Goal: Transaction & Acquisition: Purchase product/service

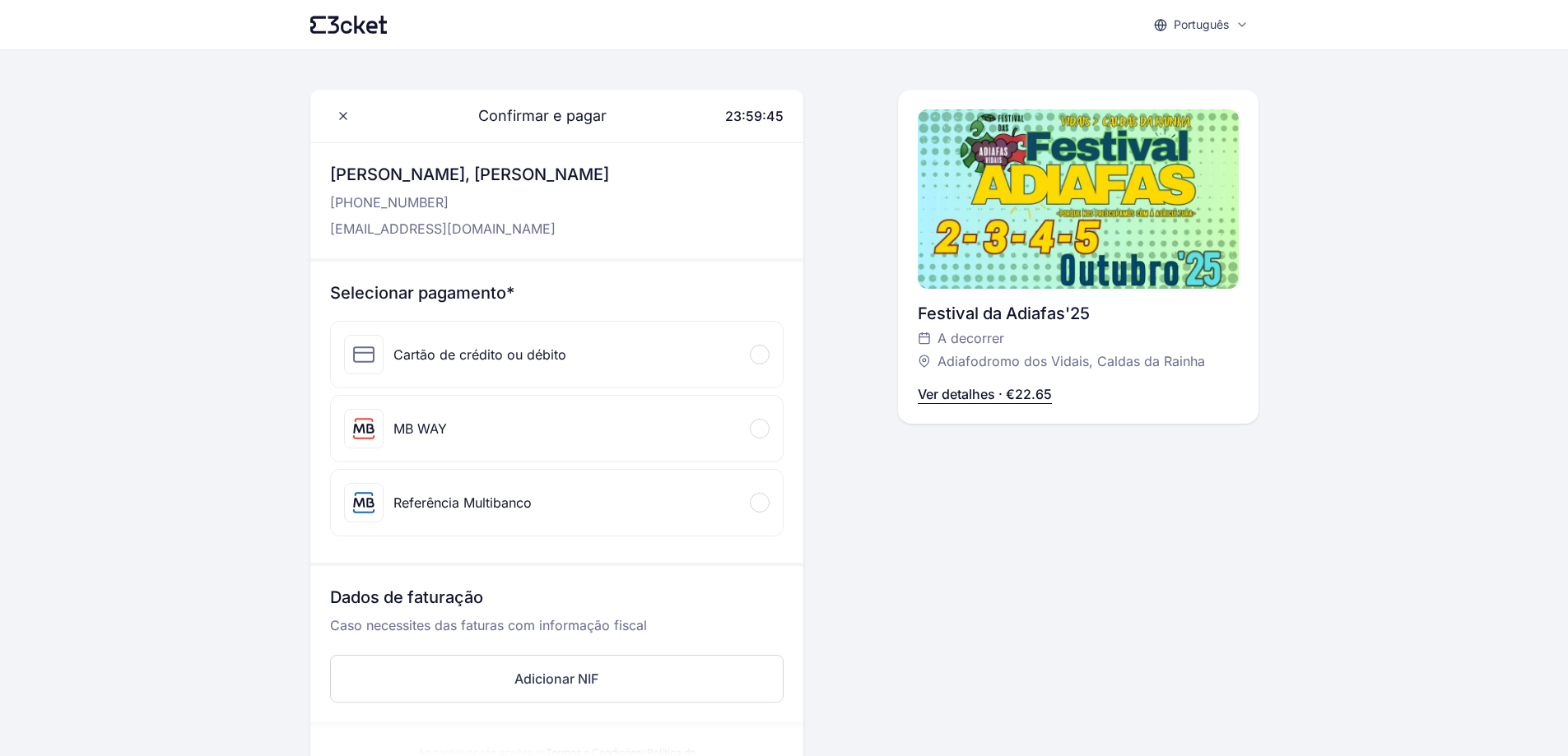
click at [755, 430] on div at bounding box center [760, 429] width 20 height 20
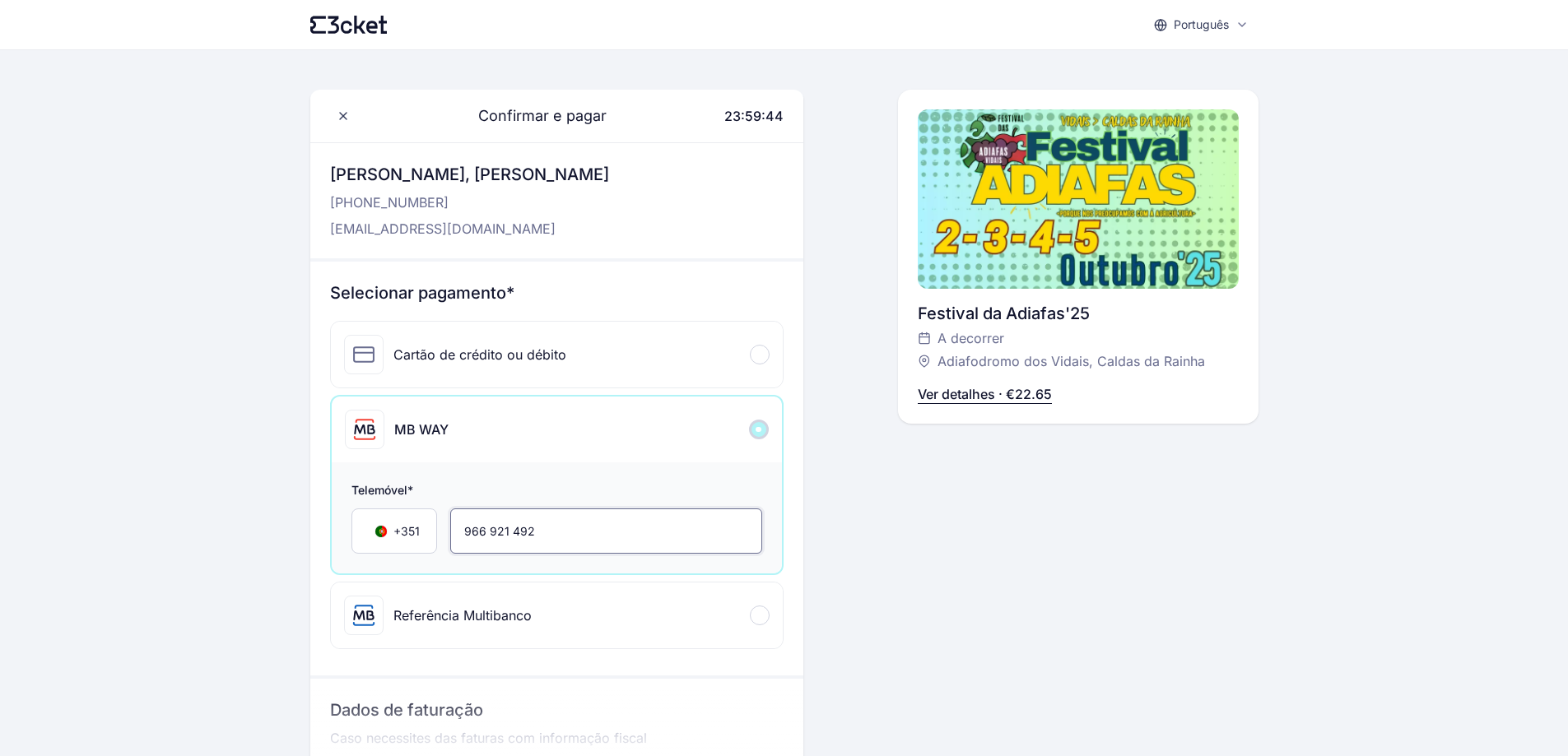
click at [617, 528] on input "966 921 492" at bounding box center [606, 531] width 312 height 46
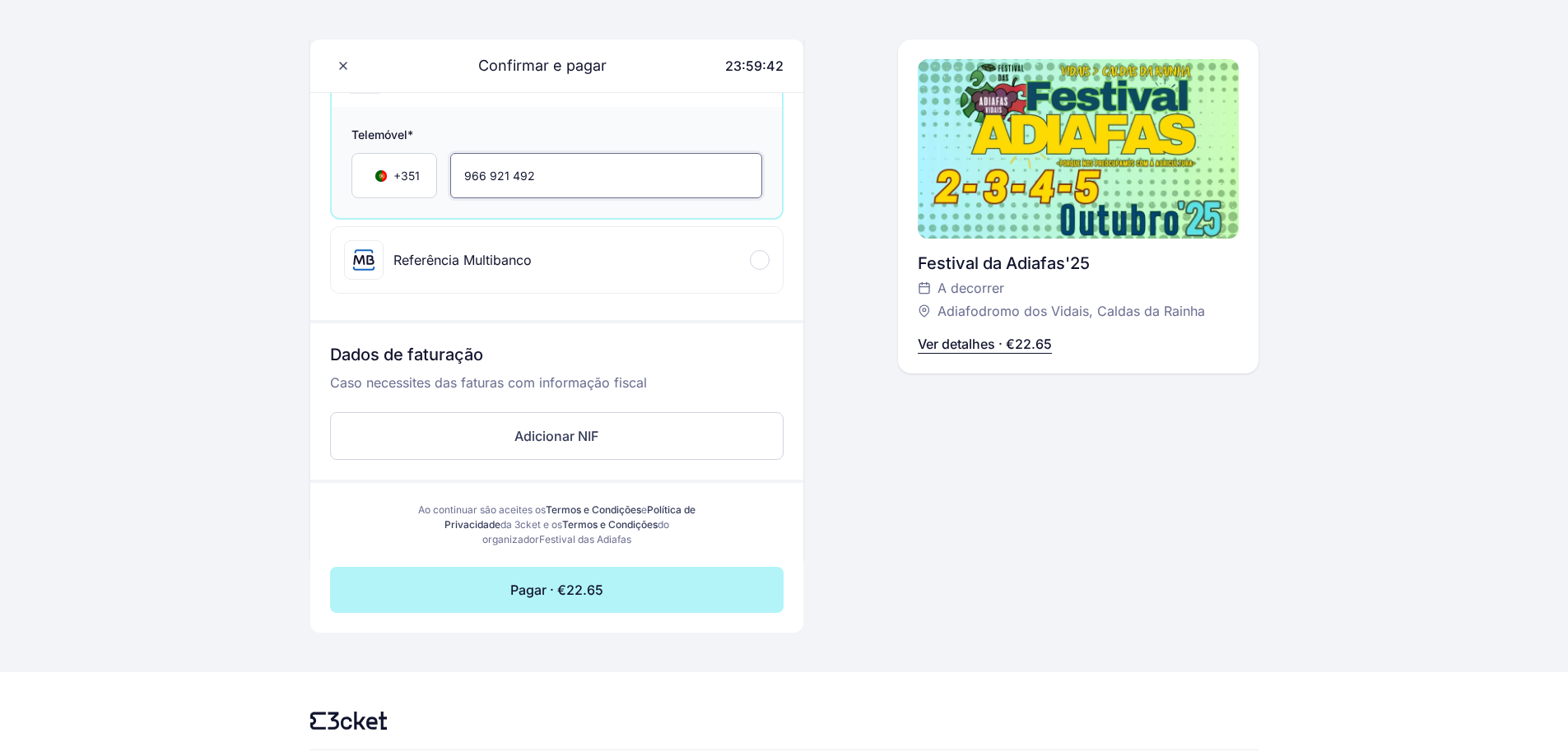
scroll to position [384, 0]
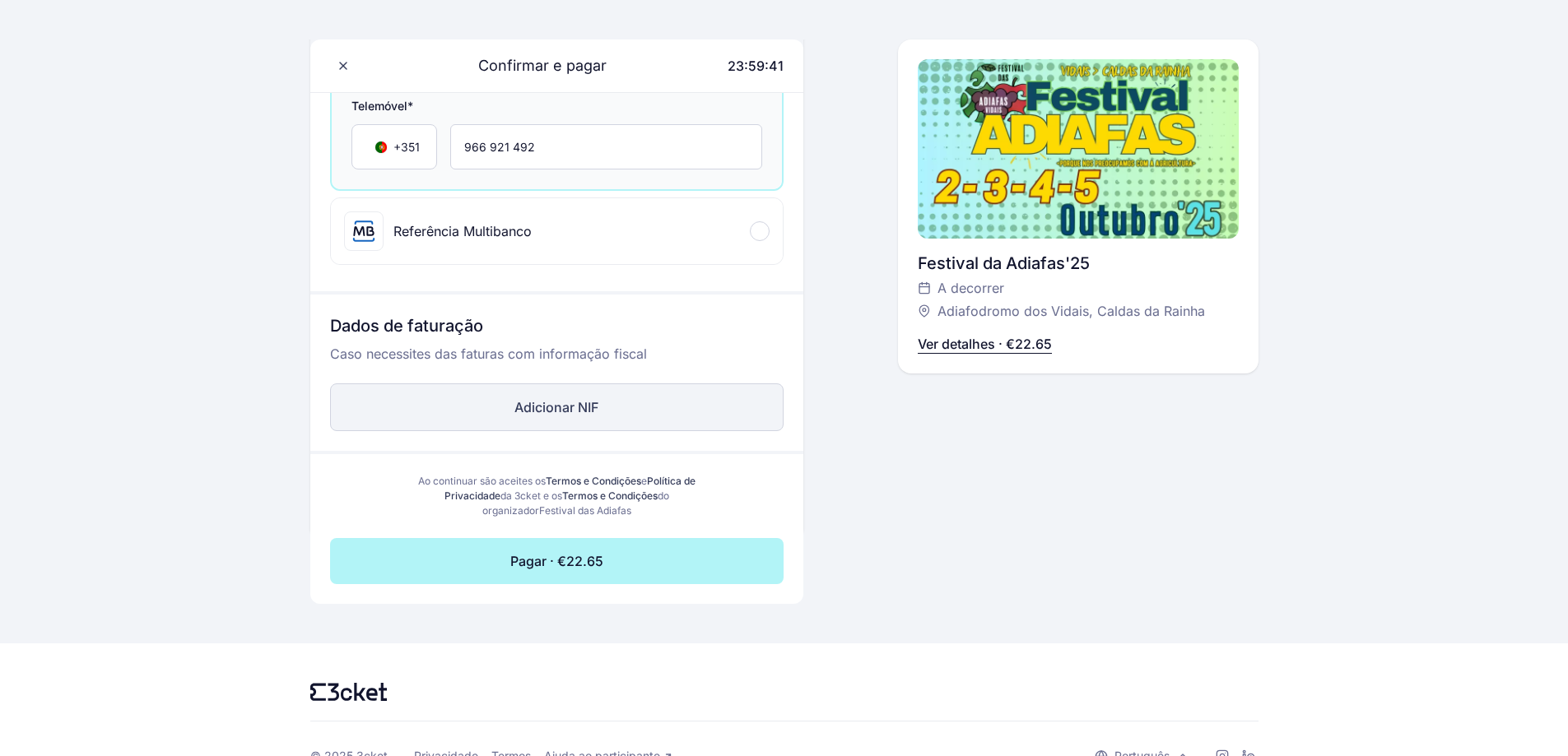
click at [576, 409] on button "Adicionar NIF" at bounding box center [557, 407] width 454 height 48
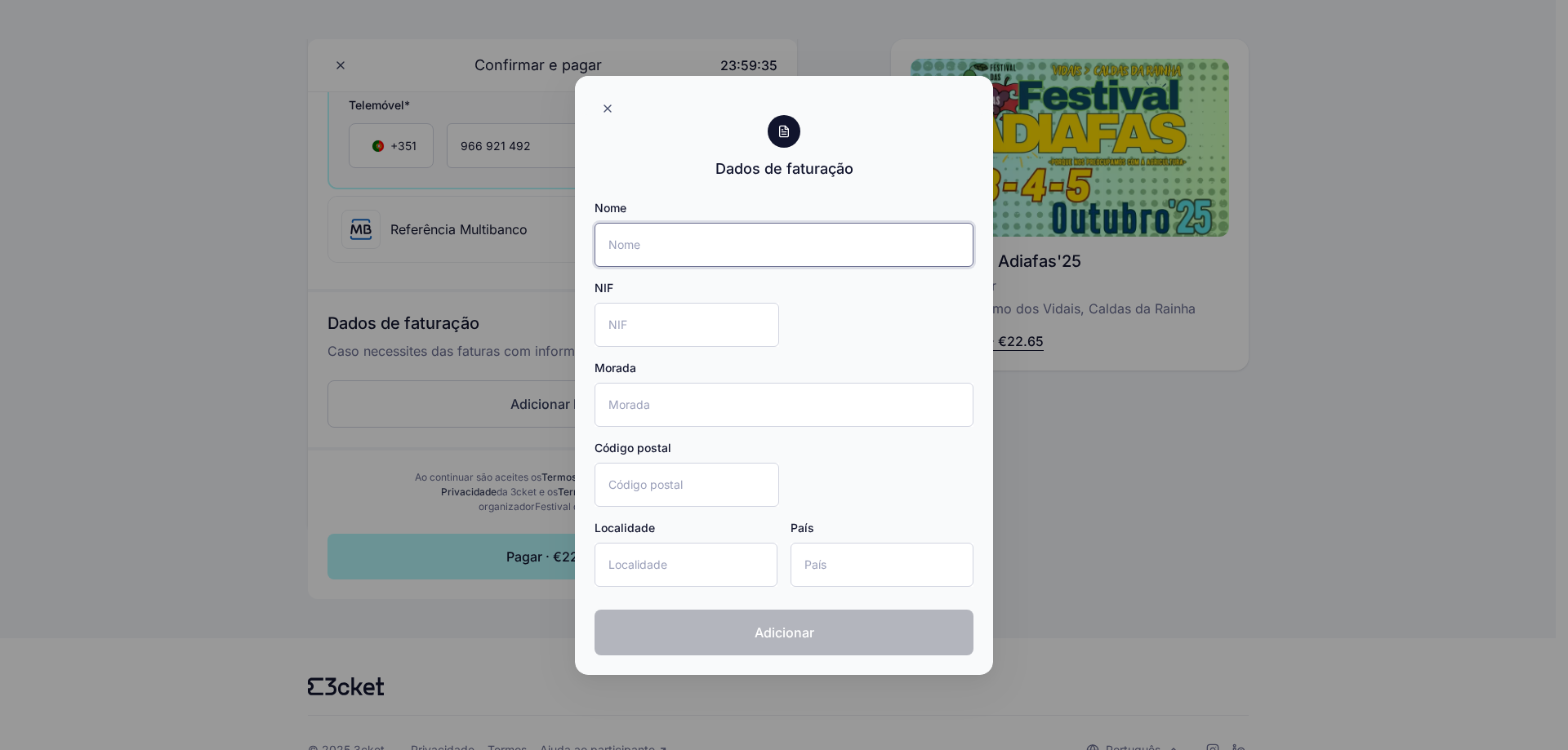
click at [673, 235] on input "Nome" at bounding box center [784, 245] width 379 height 44
type input "Jéssica Sofia Borges Augusto"
type input "Urbanizacao Vinhas das pedras - rua damiao de gois n3-1esq"
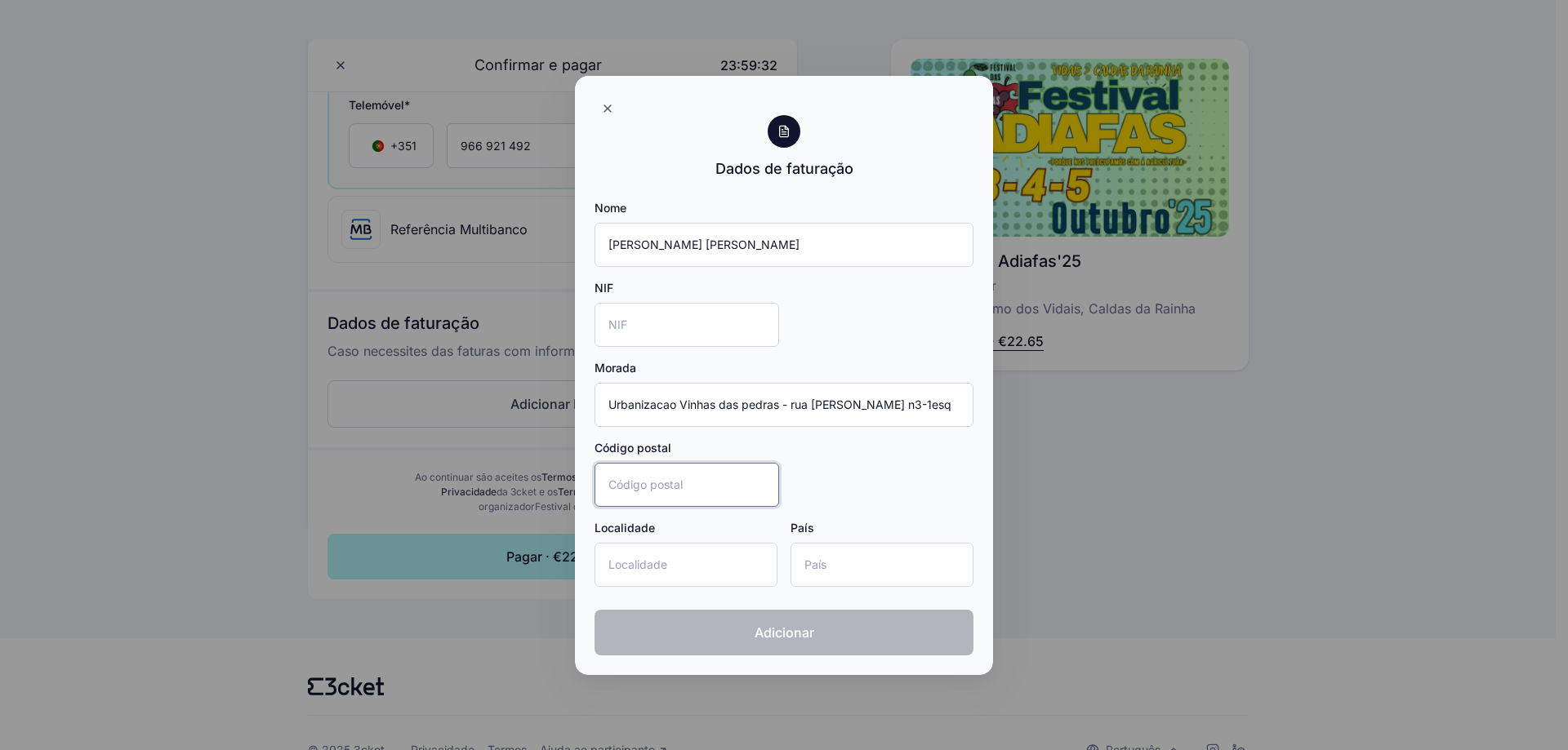
type input "2860-686"
type input "Alhos Vedros"
type input "Portugal"
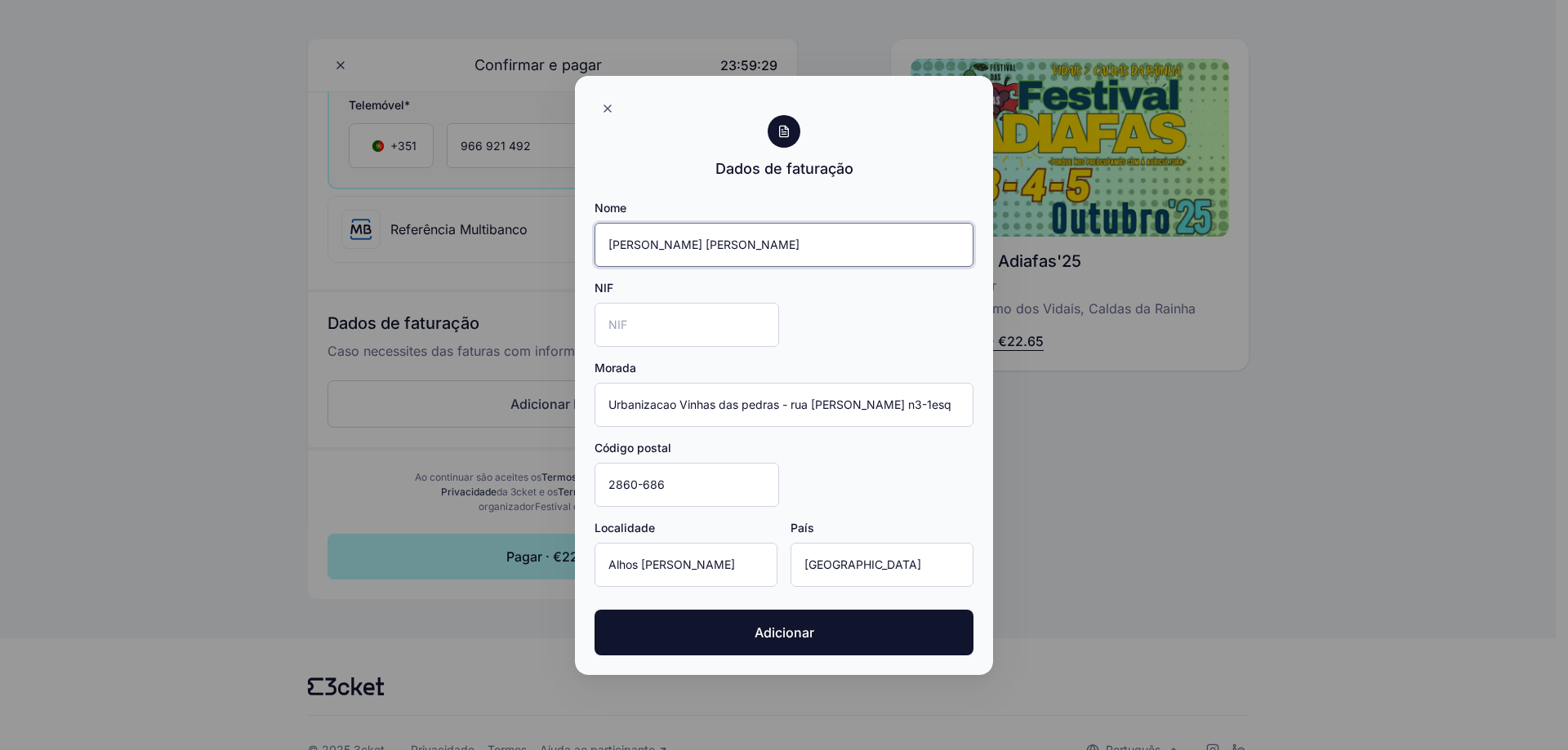
drag, startPoint x: 722, startPoint y: 249, endPoint x: 626, endPoint y: 248, distance: 96.0
click at [626, 248] on input "Jéssica Sofia Borges Augusto" at bounding box center [784, 245] width 379 height 44
click at [910, 247] on input "Jéssica Sofia Borges Augusto" at bounding box center [784, 245] width 379 height 44
click at [724, 251] on input "Jéssica Sofia Borges Augusto" at bounding box center [784, 245] width 379 height 44
type input "[PERSON_NAME]"
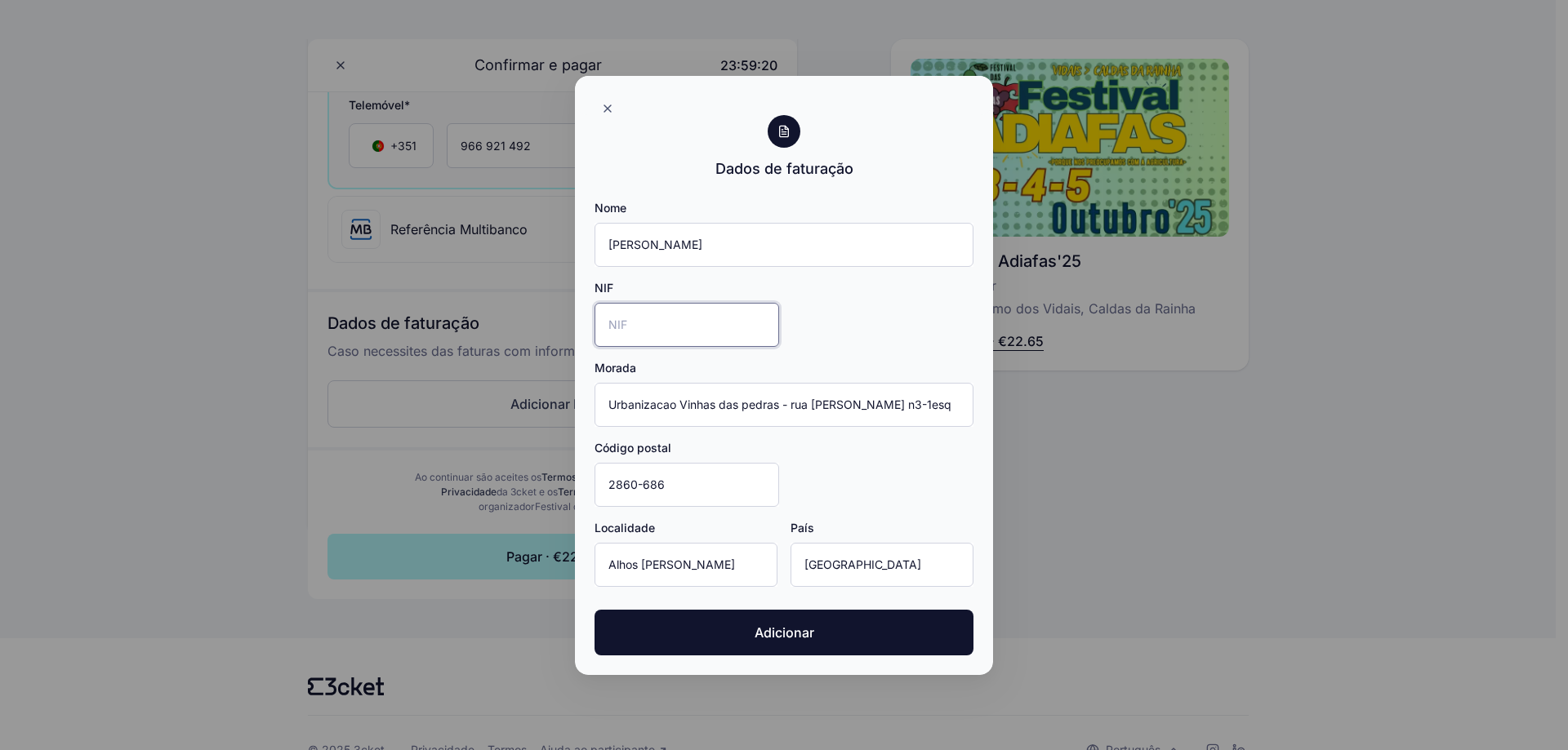
click at [662, 332] on input "NIF" at bounding box center [687, 325] width 185 height 44
type input "216545439"
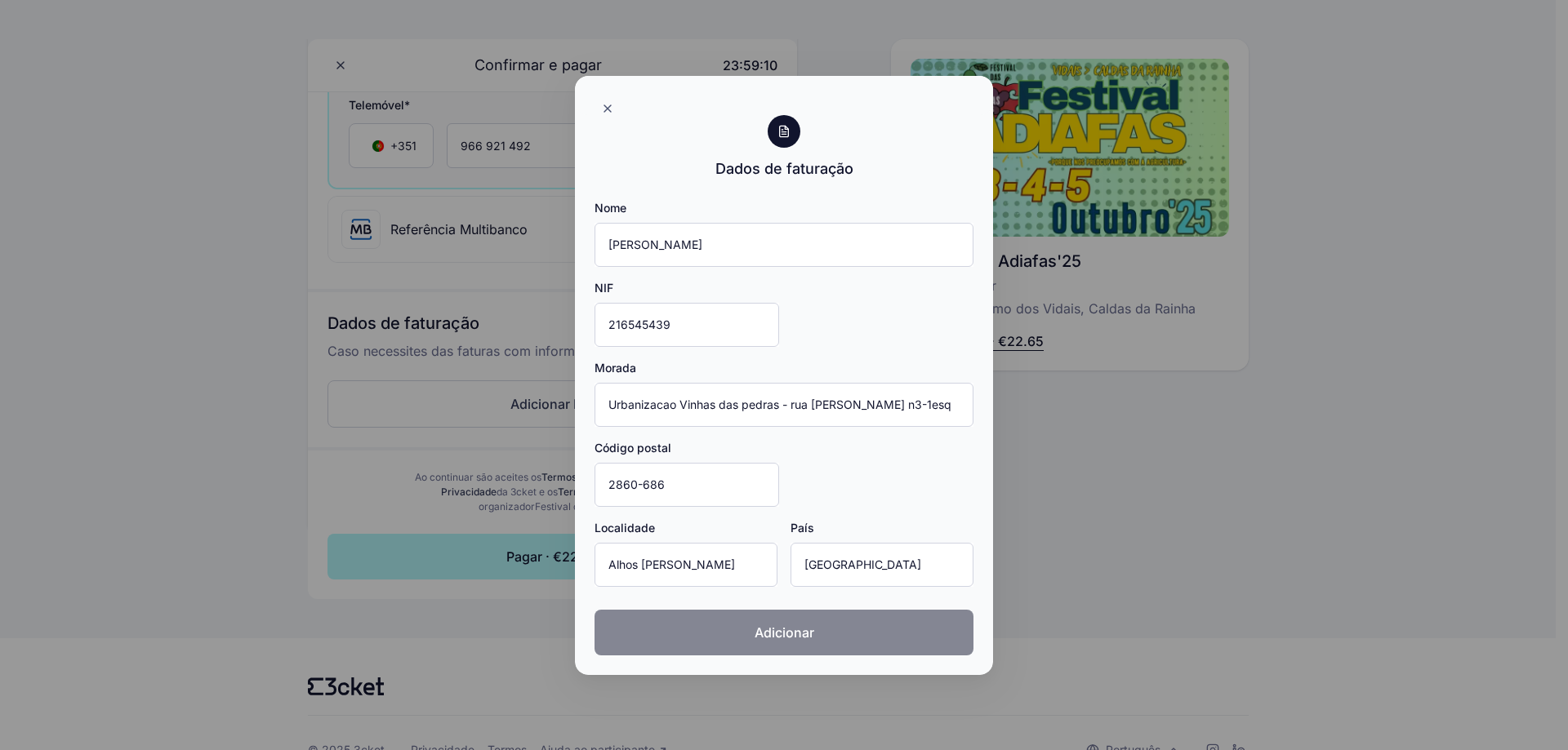
click at [779, 633] on span "Adicionar" at bounding box center [784, 633] width 60 height 20
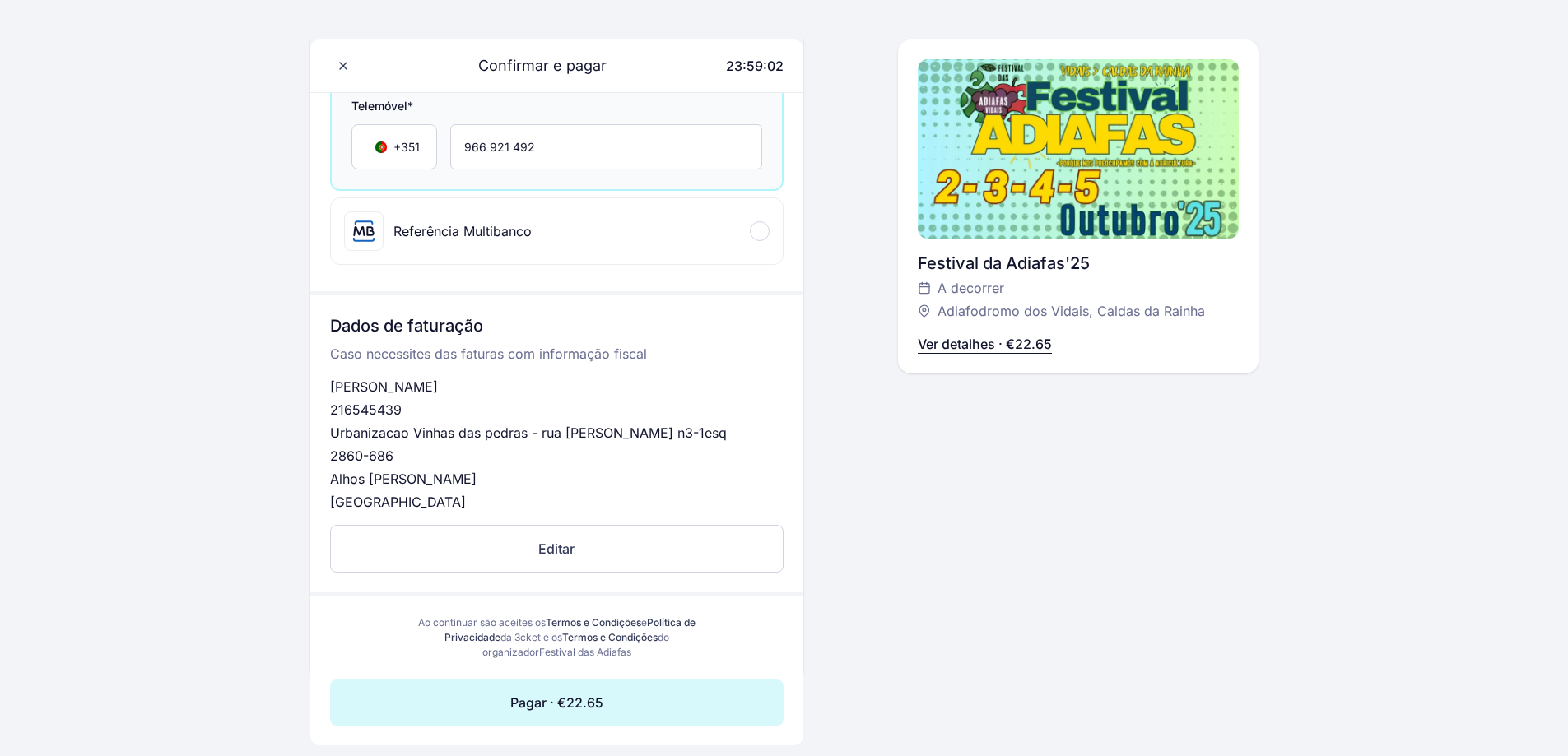
click at [630, 688] on button "Pagar · €22.65" at bounding box center [557, 703] width 454 height 46
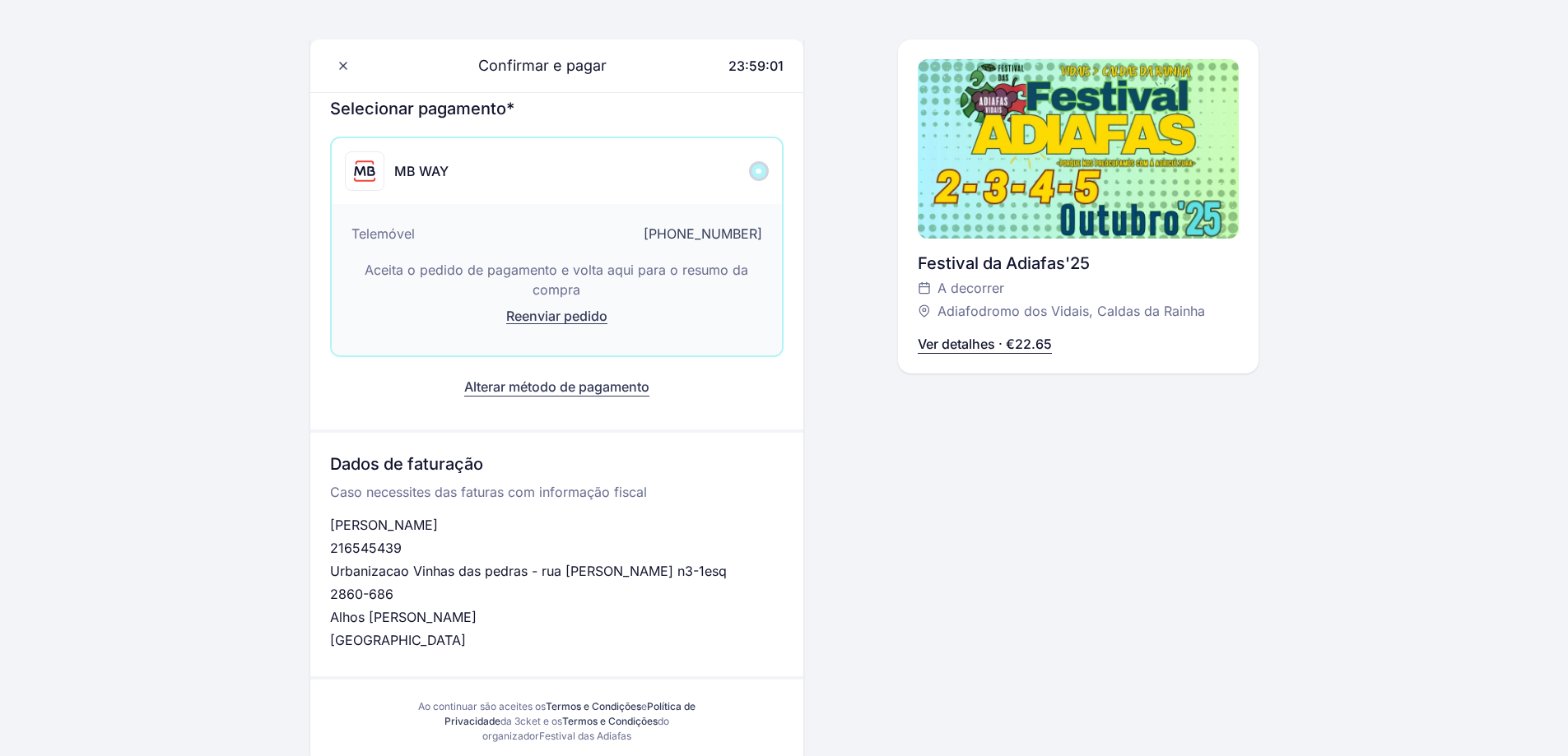
scroll to position [170, 0]
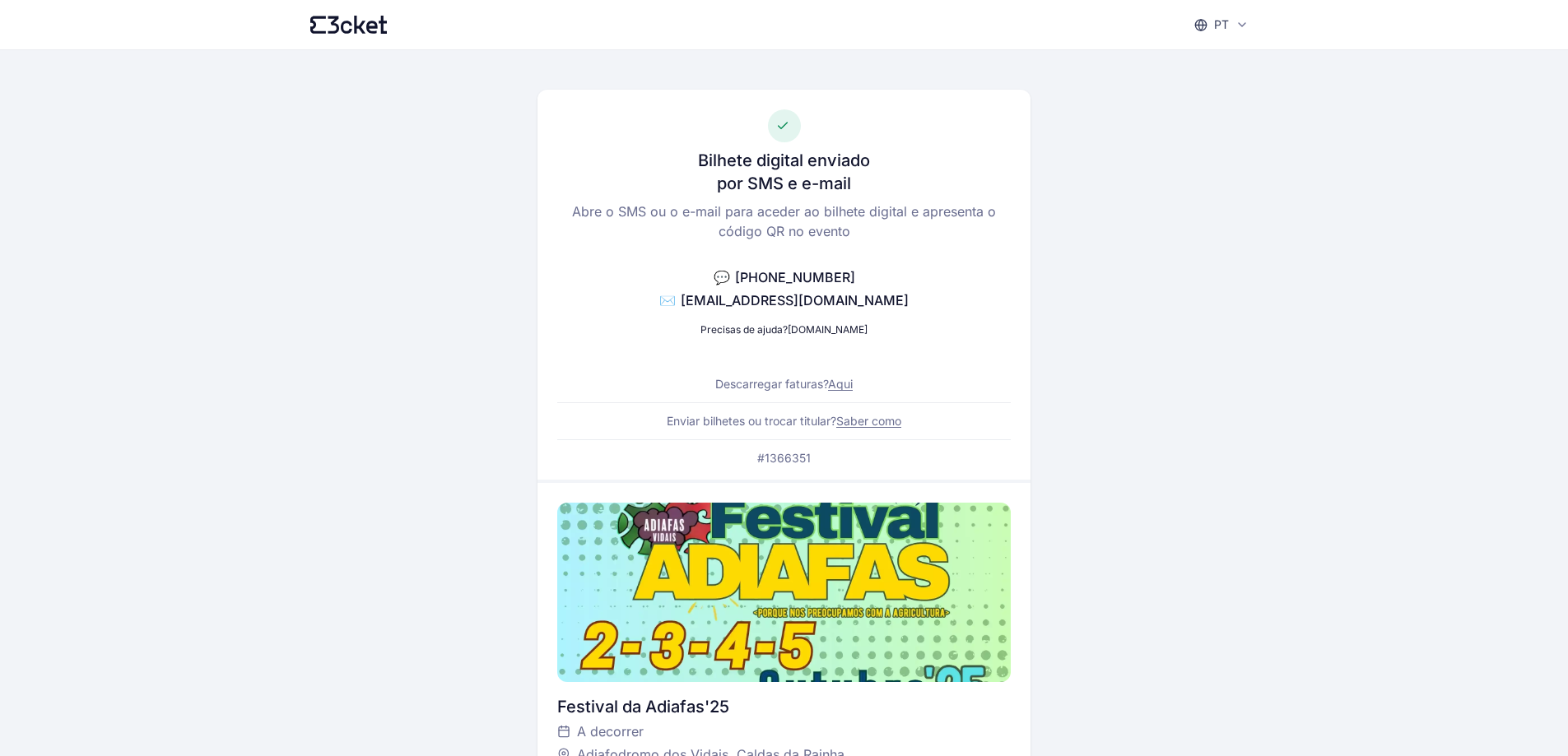
click at [847, 383] on link "Aqui" at bounding box center [841, 383] width 25 height 14
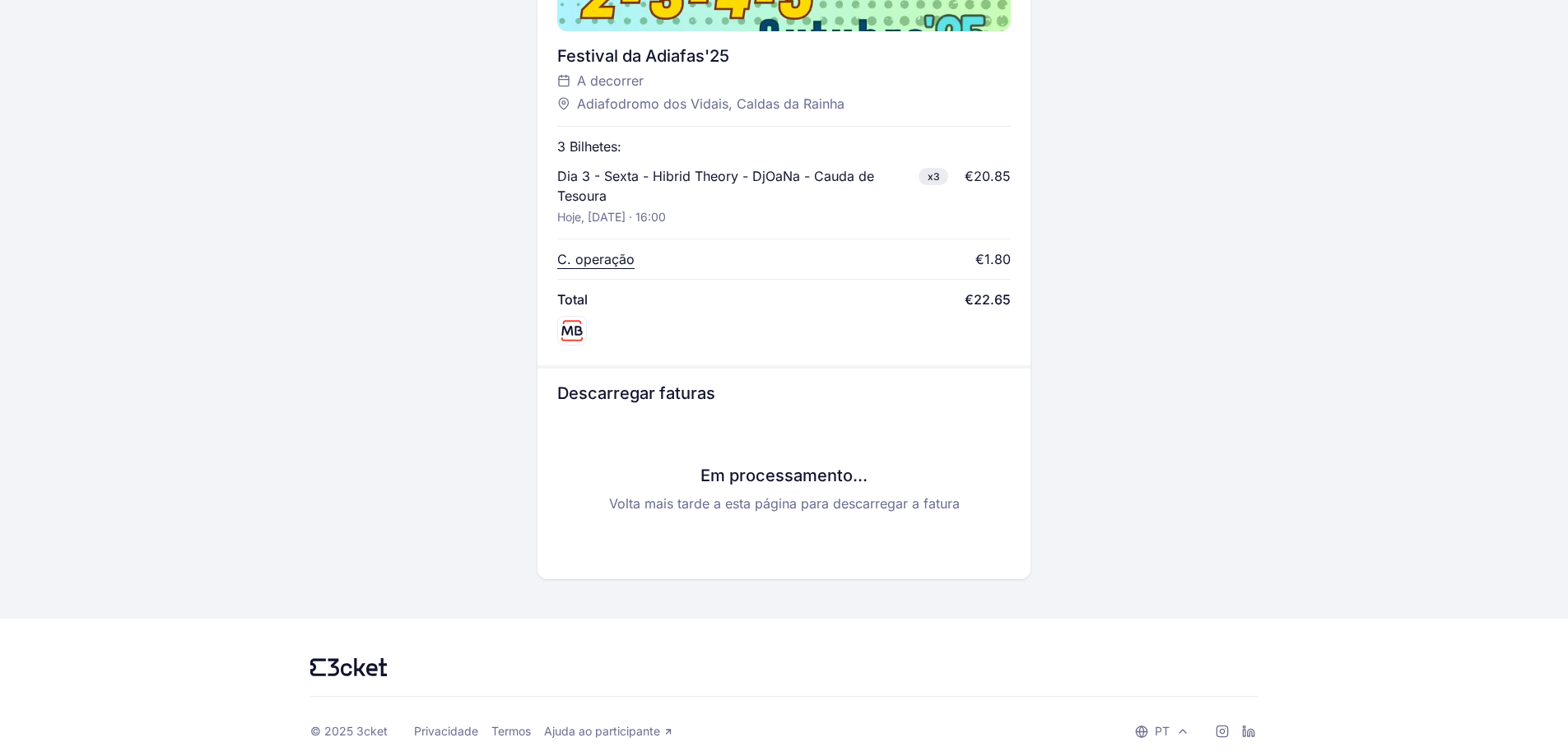
scroll to position [661, 0]
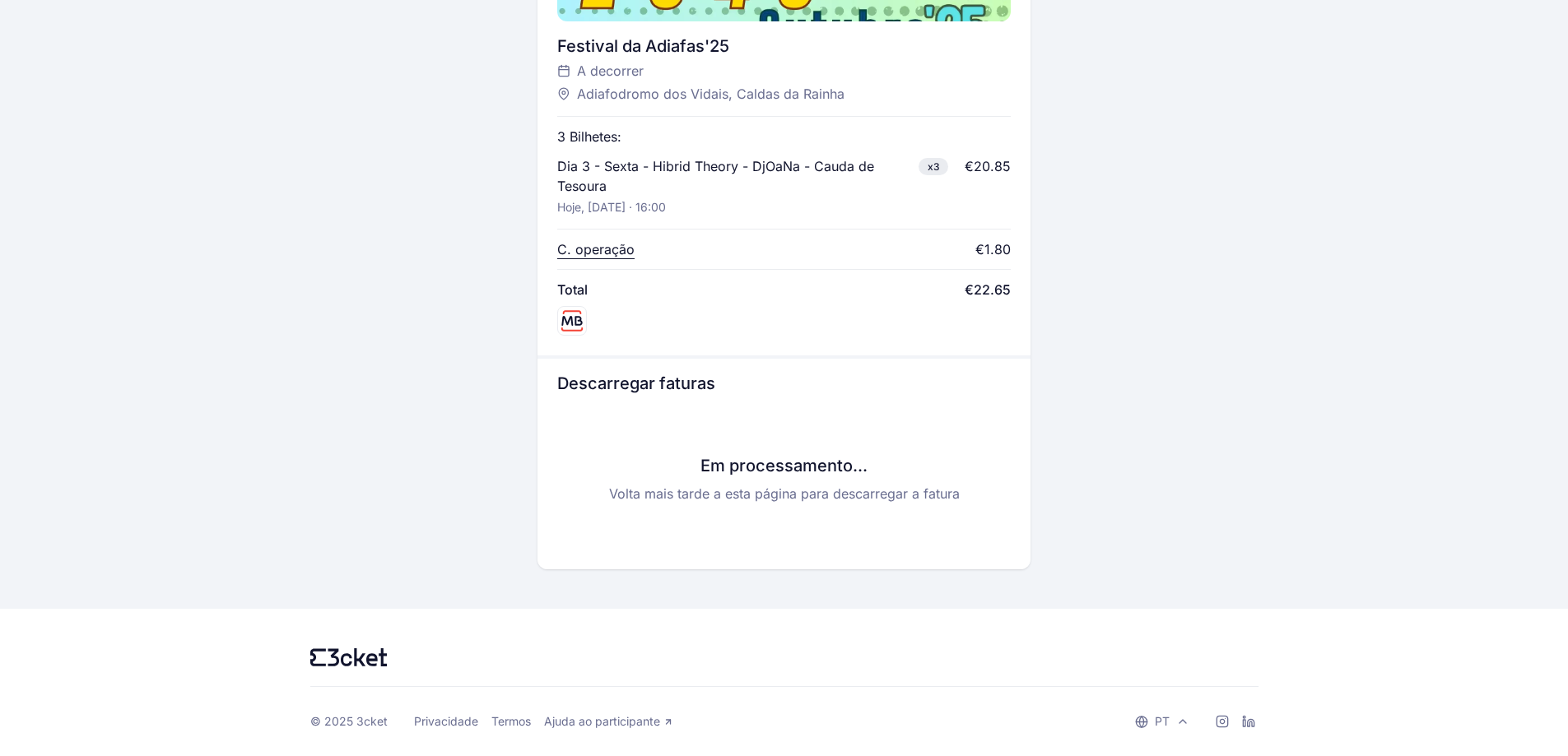
click at [839, 479] on div "Em processamento... Volta mais tarde a esta página para descarregar a fatura" at bounding box center [784, 479] width 454 height 142
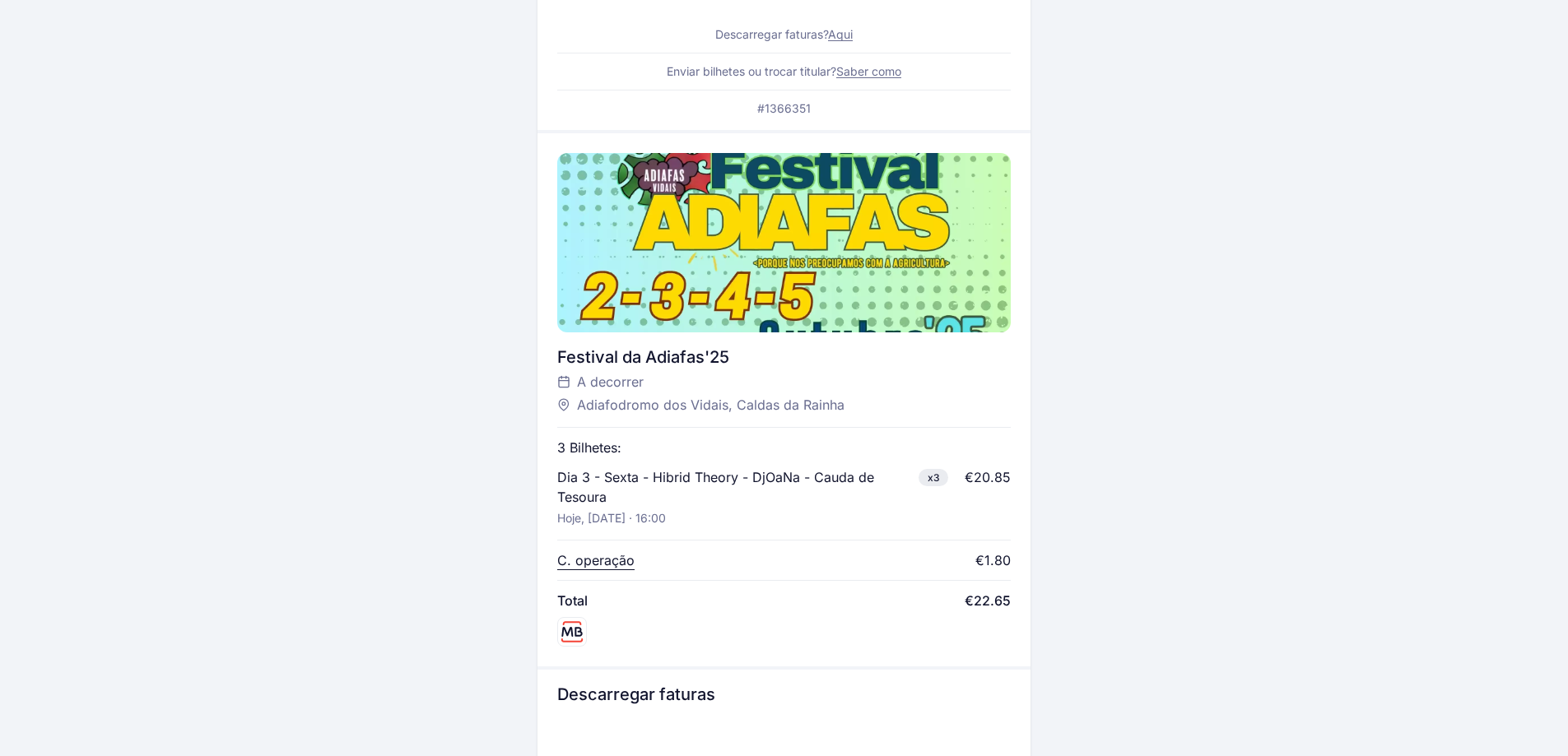
scroll to position [332, 0]
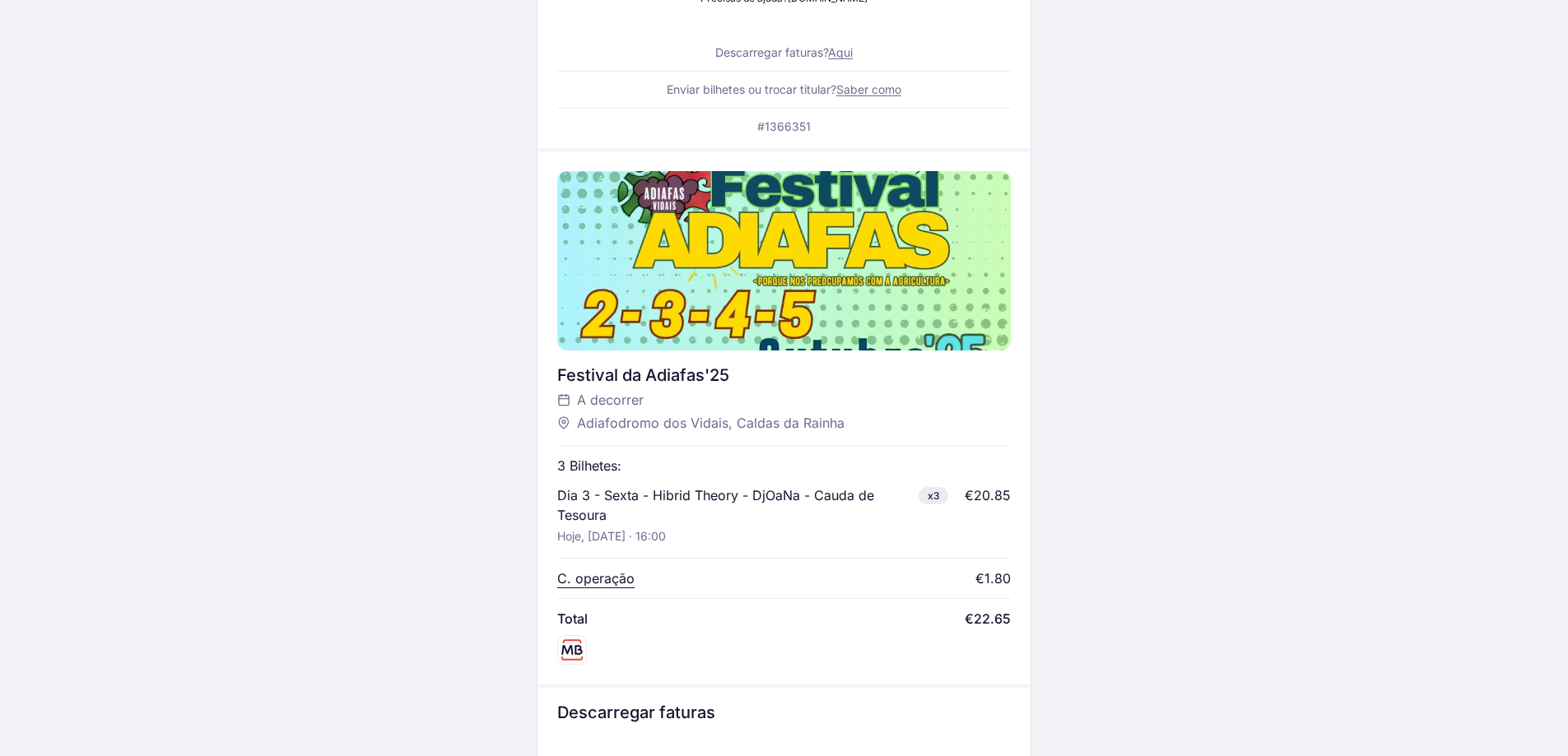
click at [881, 89] on link "Saber como" at bounding box center [869, 89] width 65 height 14
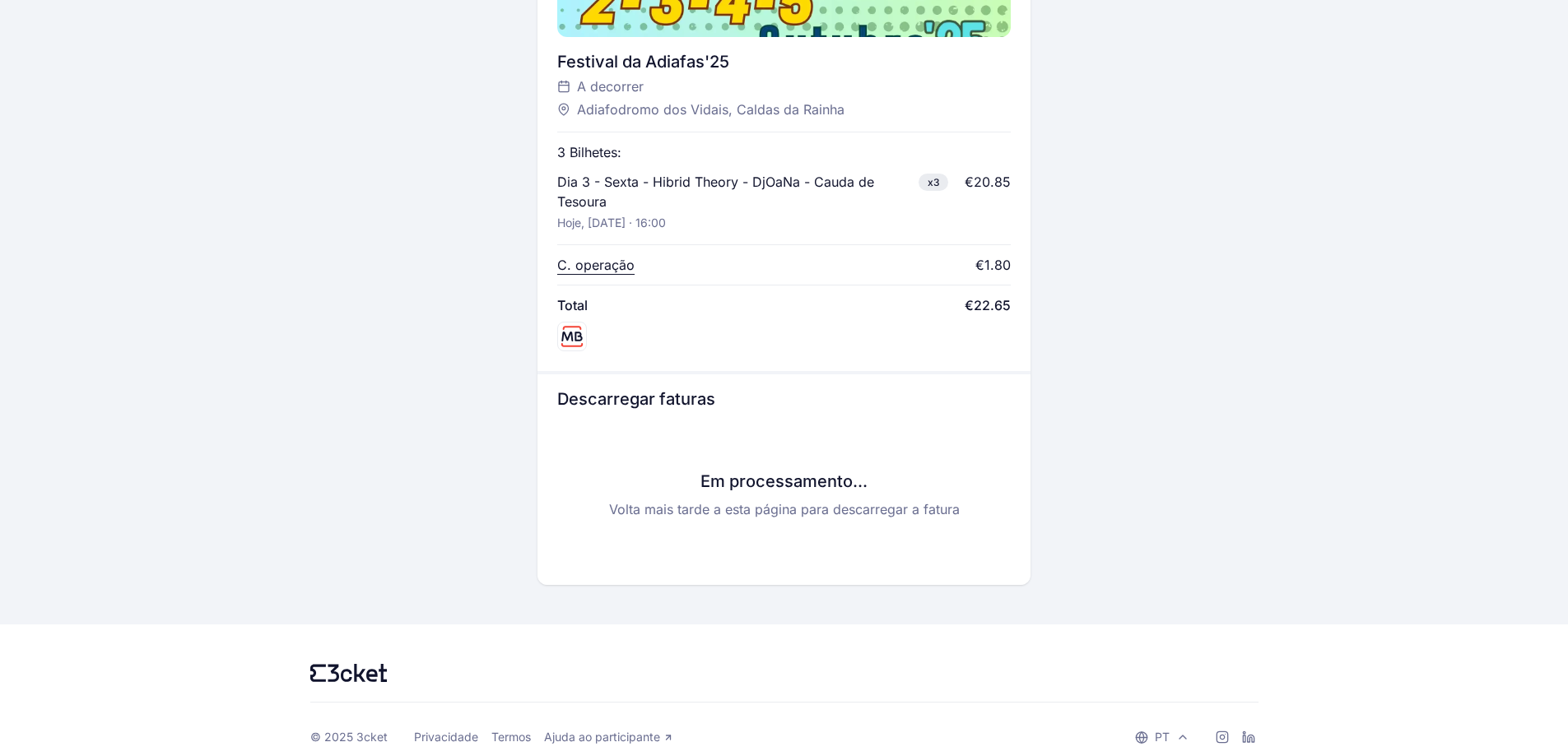
scroll to position [661, 0]
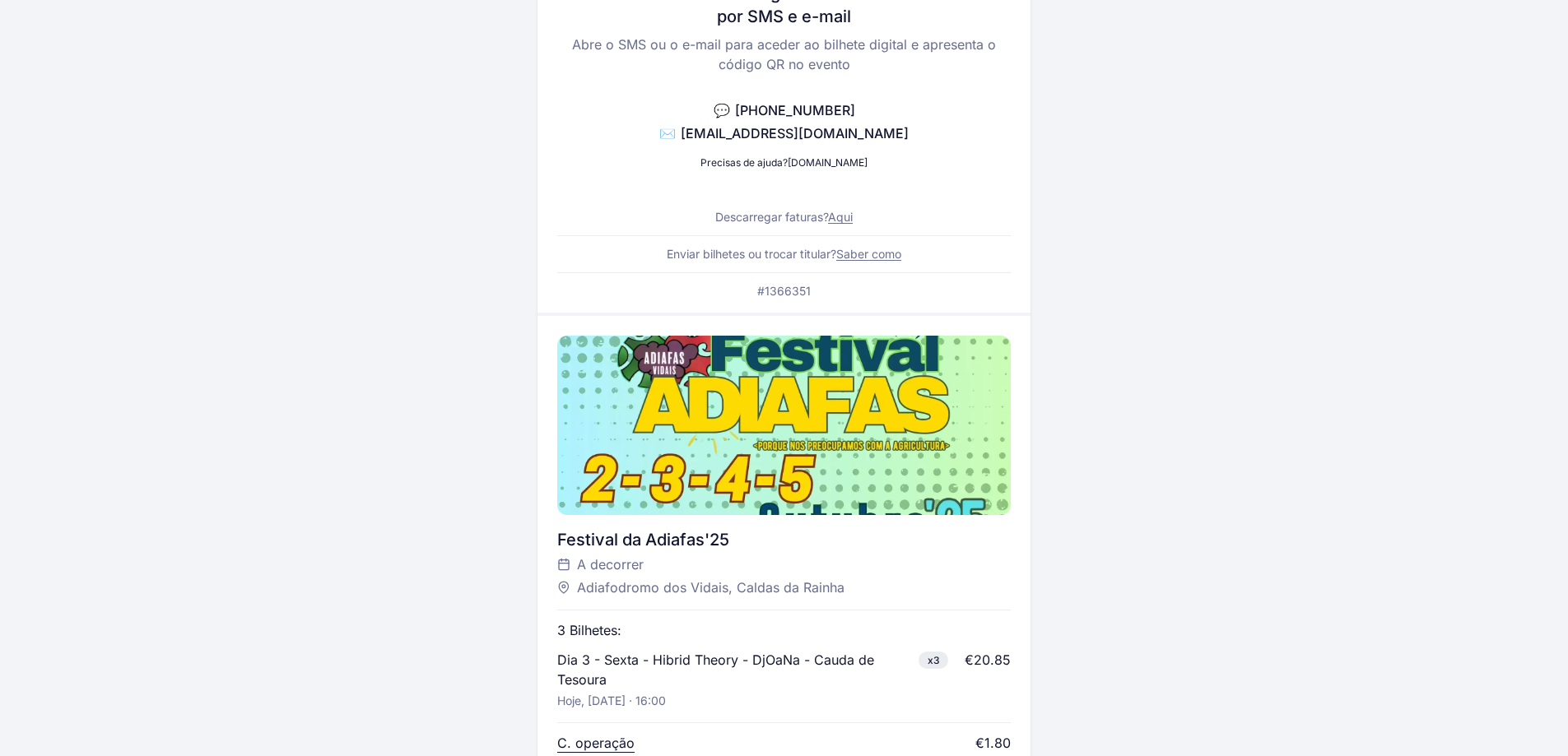
click at [845, 215] on link "Aqui" at bounding box center [841, 216] width 25 height 14
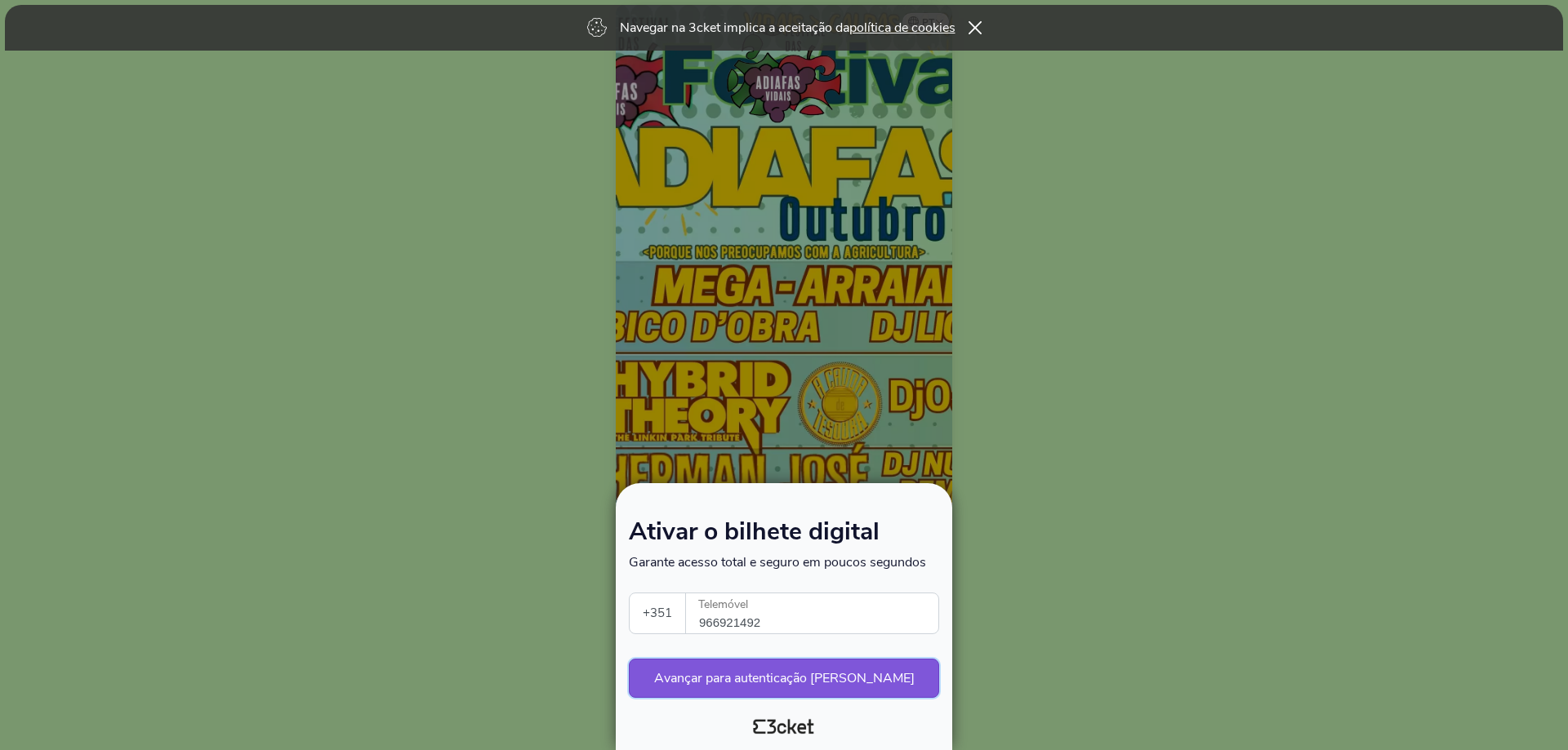
click at [751, 669] on button "Avançar para autenticação [PERSON_NAME]" at bounding box center [784, 679] width 311 height 39
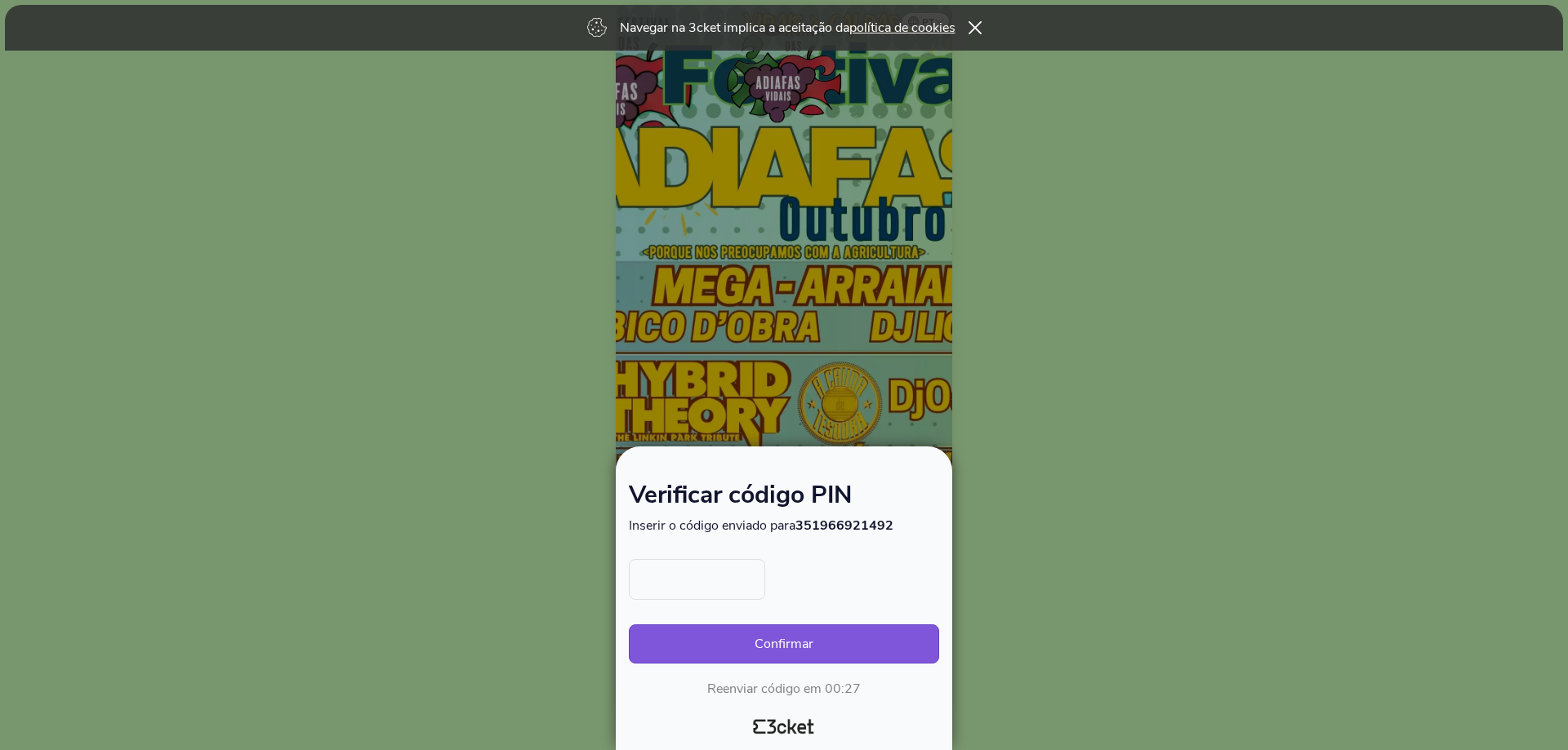
click at [699, 582] on input "text" at bounding box center [697, 580] width 136 height 41
click at [696, 569] on input "text" at bounding box center [697, 580] width 136 height 41
type input "2580"
click at [800, 642] on button "Confirmar" at bounding box center [784, 644] width 311 height 39
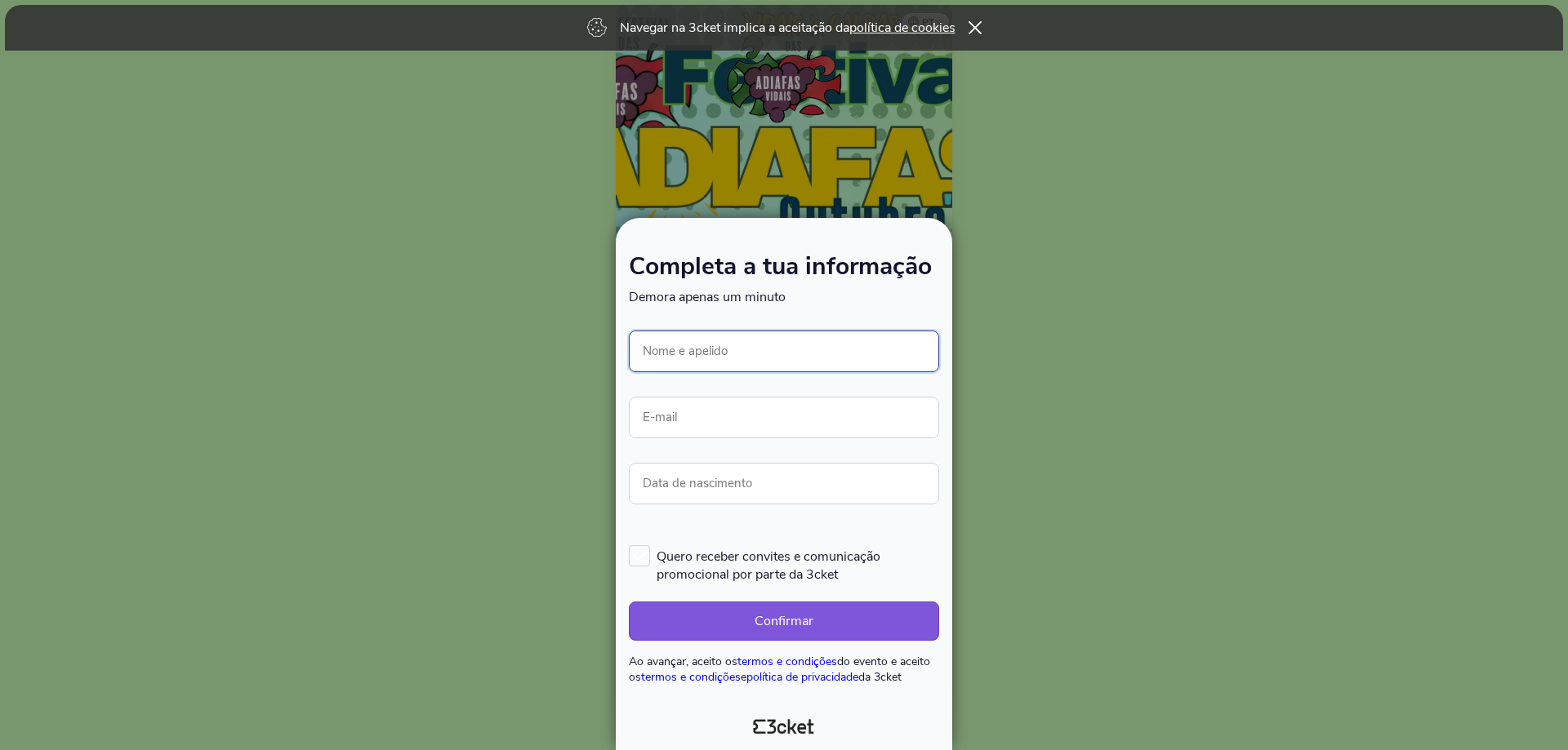
click at [724, 354] on input "Nome e apelido" at bounding box center [784, 352] width 311 height 42
type input "[PERSON_NAME]"
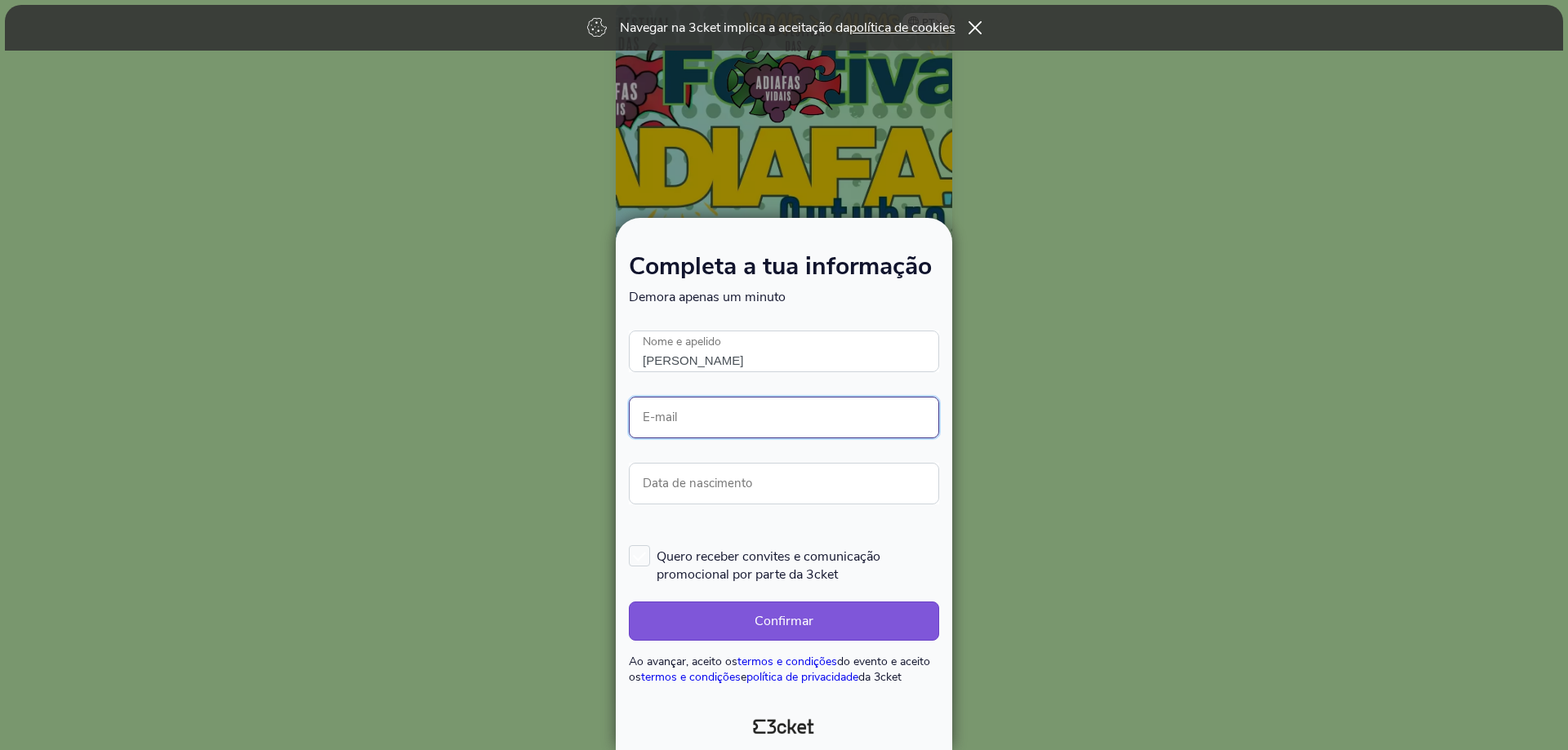
click at [694, 429] on input "E-mail" at bounding box center [784, 417] width 311 height 42
type input "[EMAIL_ADDRESS][DOMAIN_NAME]"
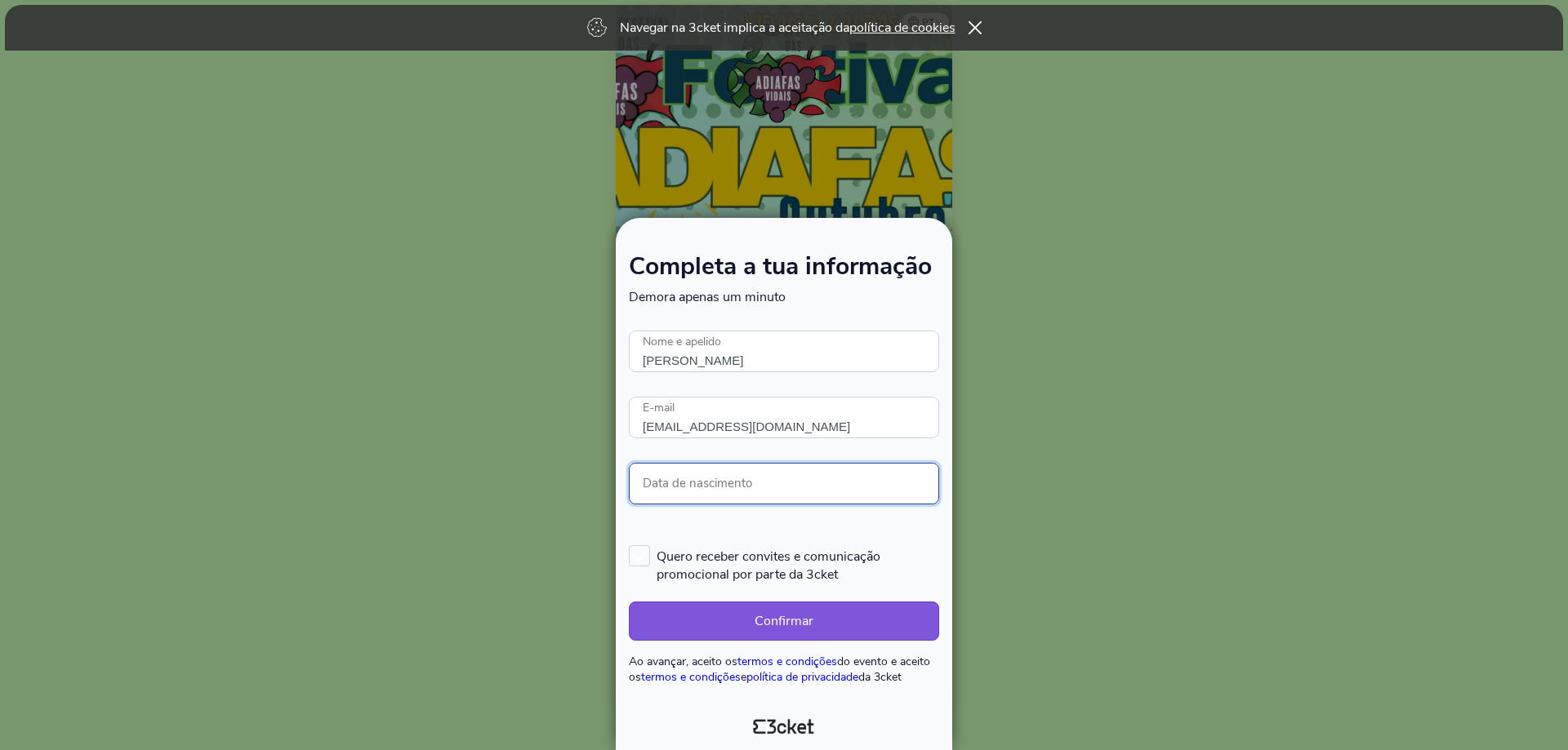
click at [702, 482] on input "Data de nascimento" at bounding box center [784, 484] width 311 height 42
click at [679, 494] on input "06/" at bounding box center [784, 484] width 311 height 42
type input "[DATE]"
click at [647, 559] on label "Quero receber convites e comunicação promocional por parte da 3cket" at bounding box center [784, 564] width 311 height 39
click at [630, 545] on input "Quero receber convites e comunicação promocional por parte da 3cket" at bounding box center [630, 545] width 2 height 2
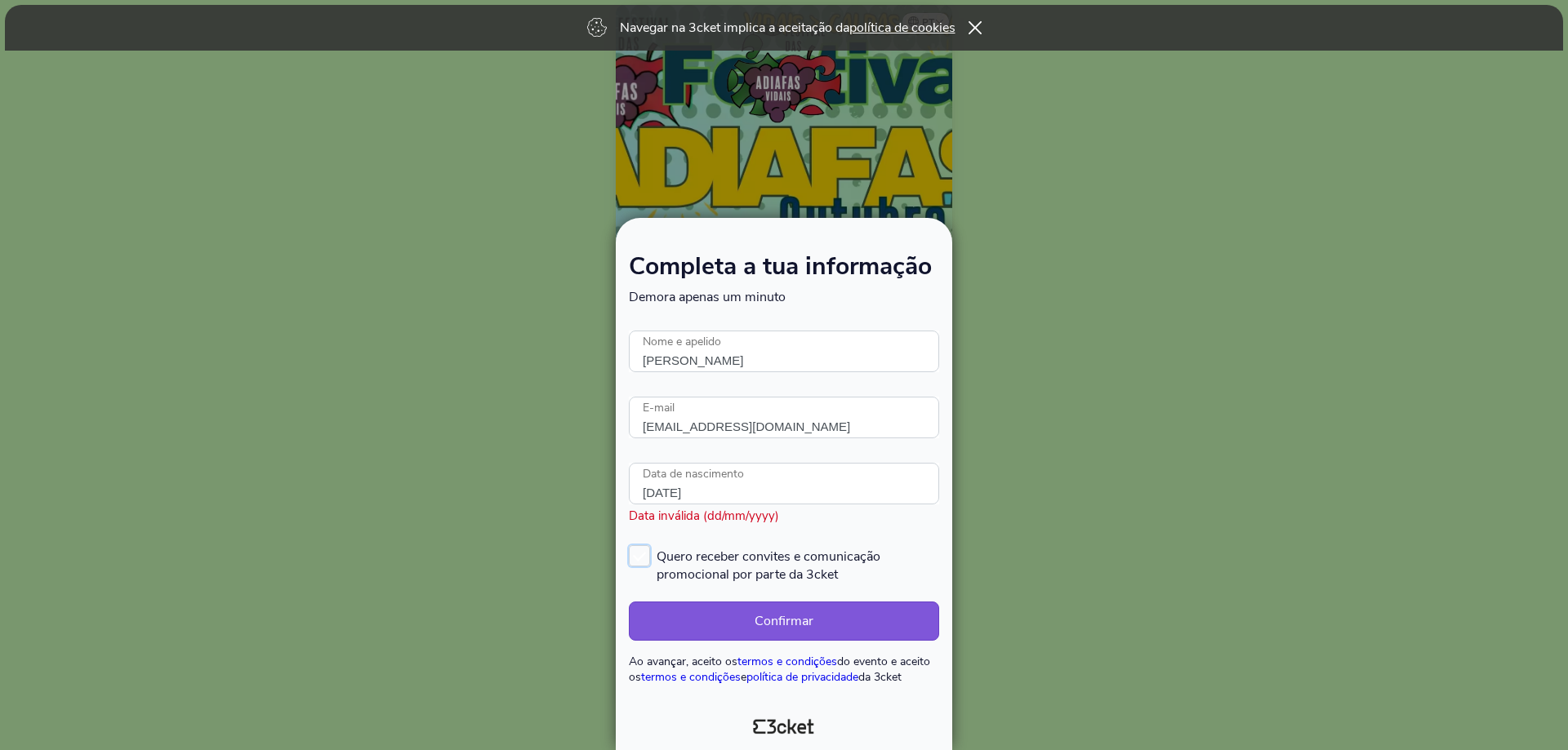
checkbox input "true"
click at [722, 614] on button "Confirmar" at bounding box center [784, 622] width 311 height 39
click at [754, 493] on input "06/25/1977" at bounding box center [784, 484] width 311 height 42
click at [721, 490] on input "06/25/1977" at bounding box center [784, 484] width 311 height 42
click at [732, 494] on input "06/25/1977" at bounding box center [784, 484] width 311 height 42
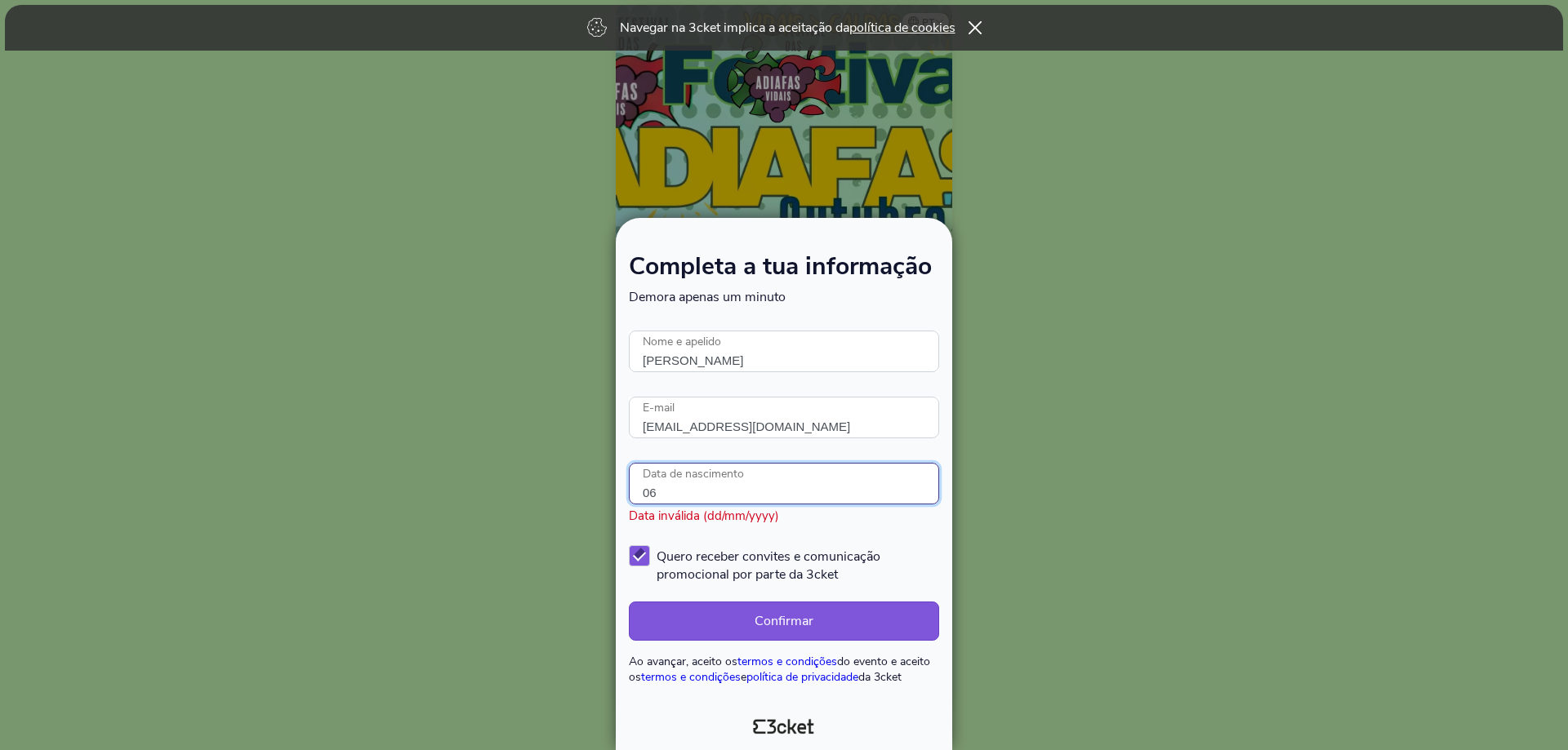
type input "0"
type input "25/06/1977"
click at [814, 611] on button "Confirmar" at bounding box center [784, 622] width 311 height 39
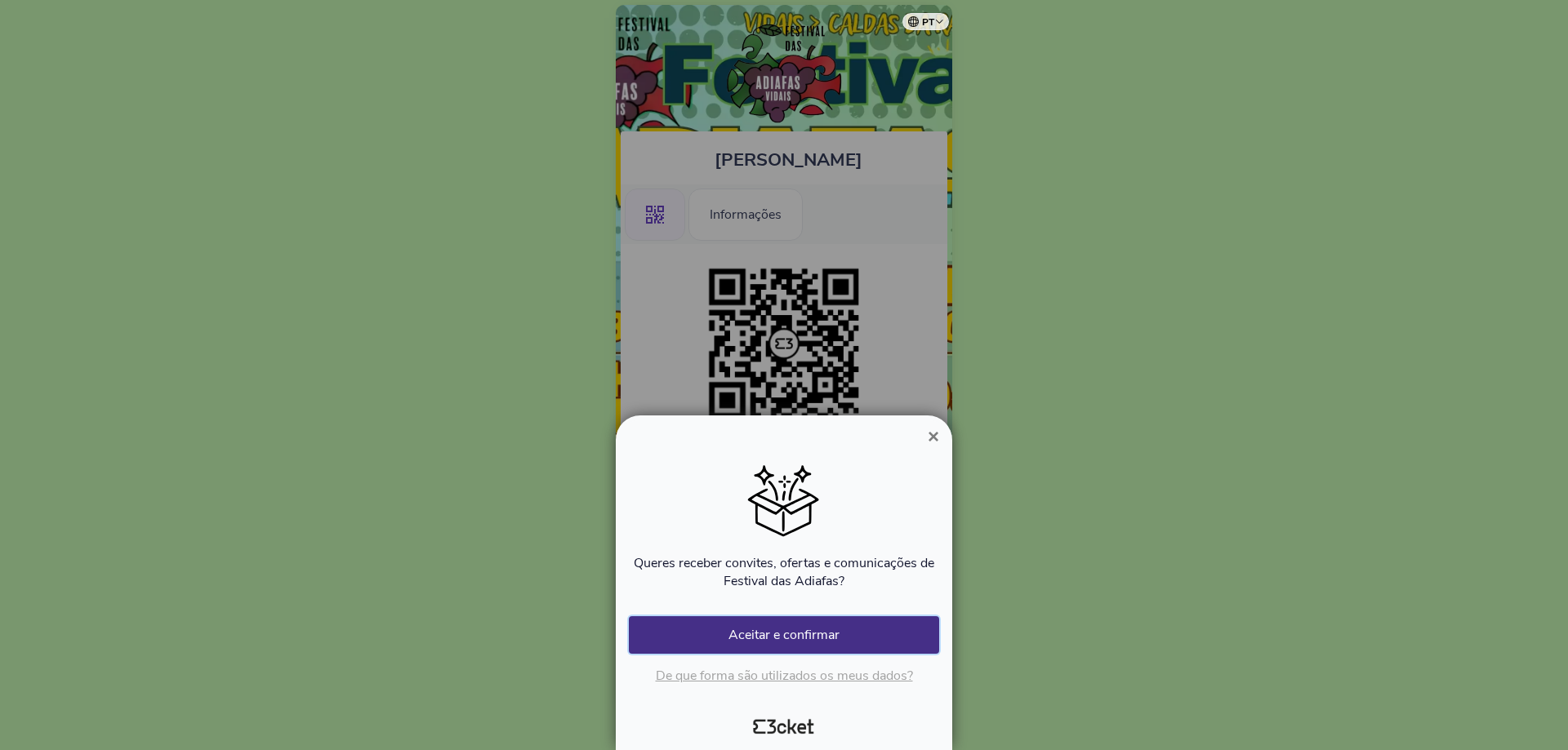
click at [842, 633] on button "Aceitar e confirmar" at bounding box center [784, 635] width 311 height 38
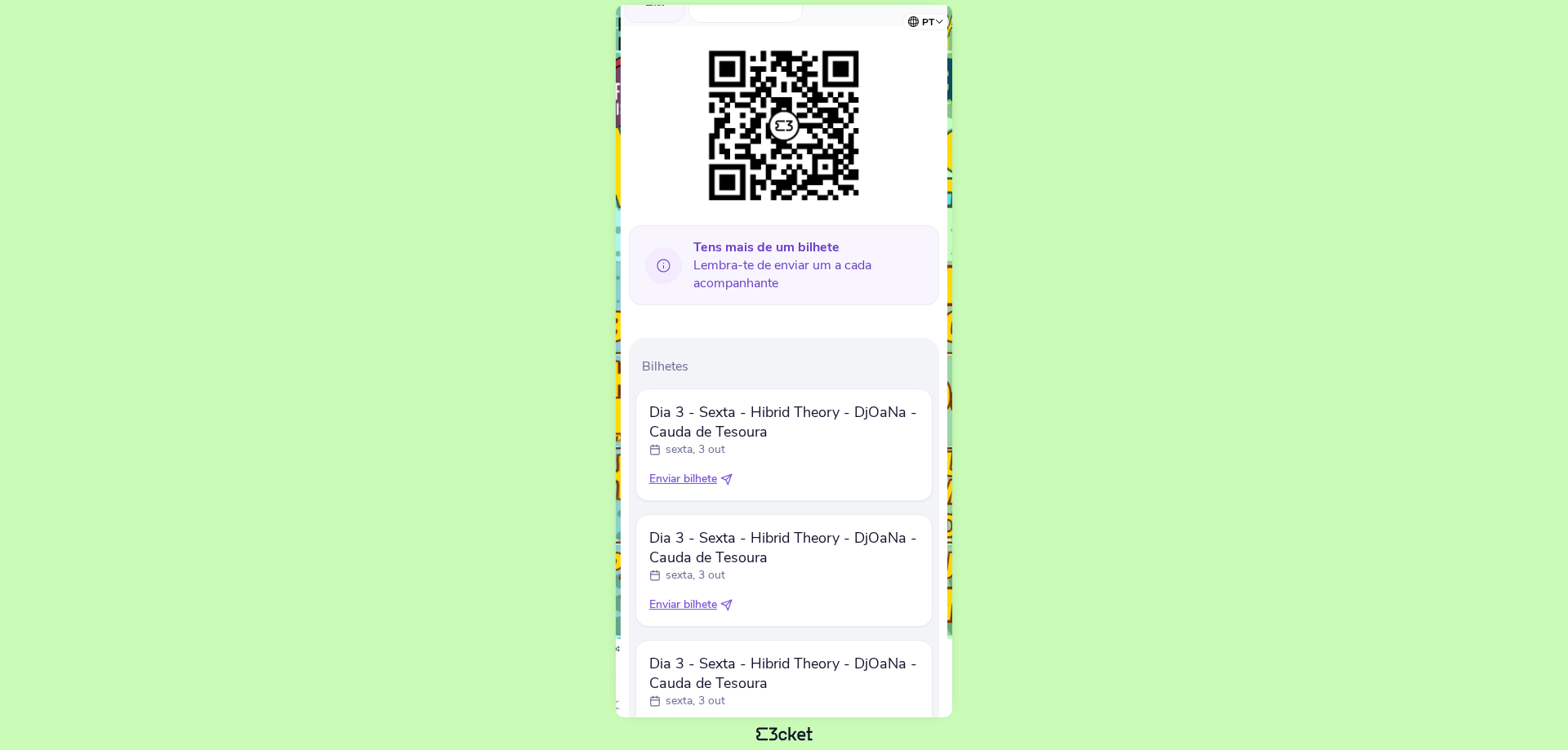
scroll to position [361, 0]
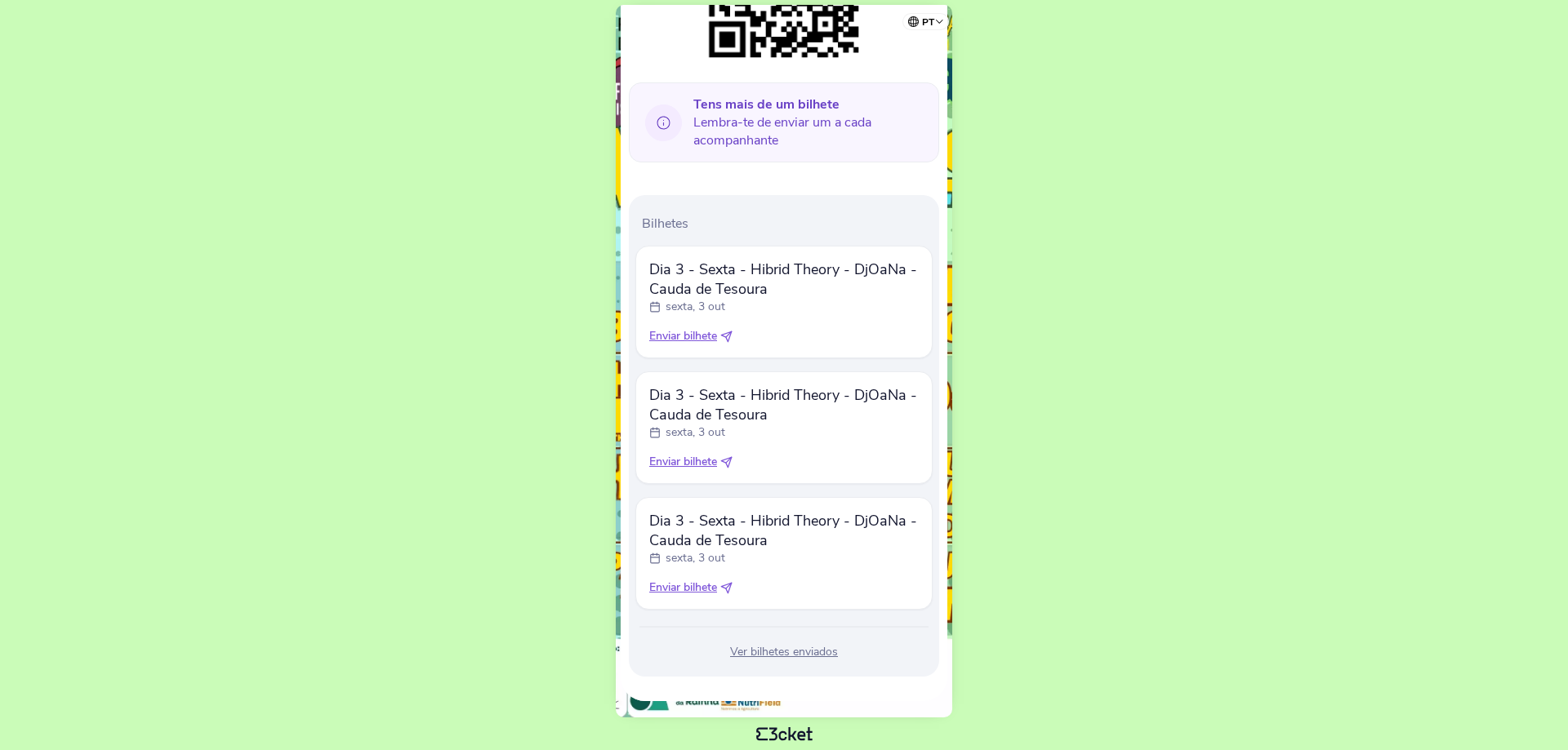
click at [784, 651] on div "Ver bilhetes enviados" at bounding box center [784, 652] width 297 height 16
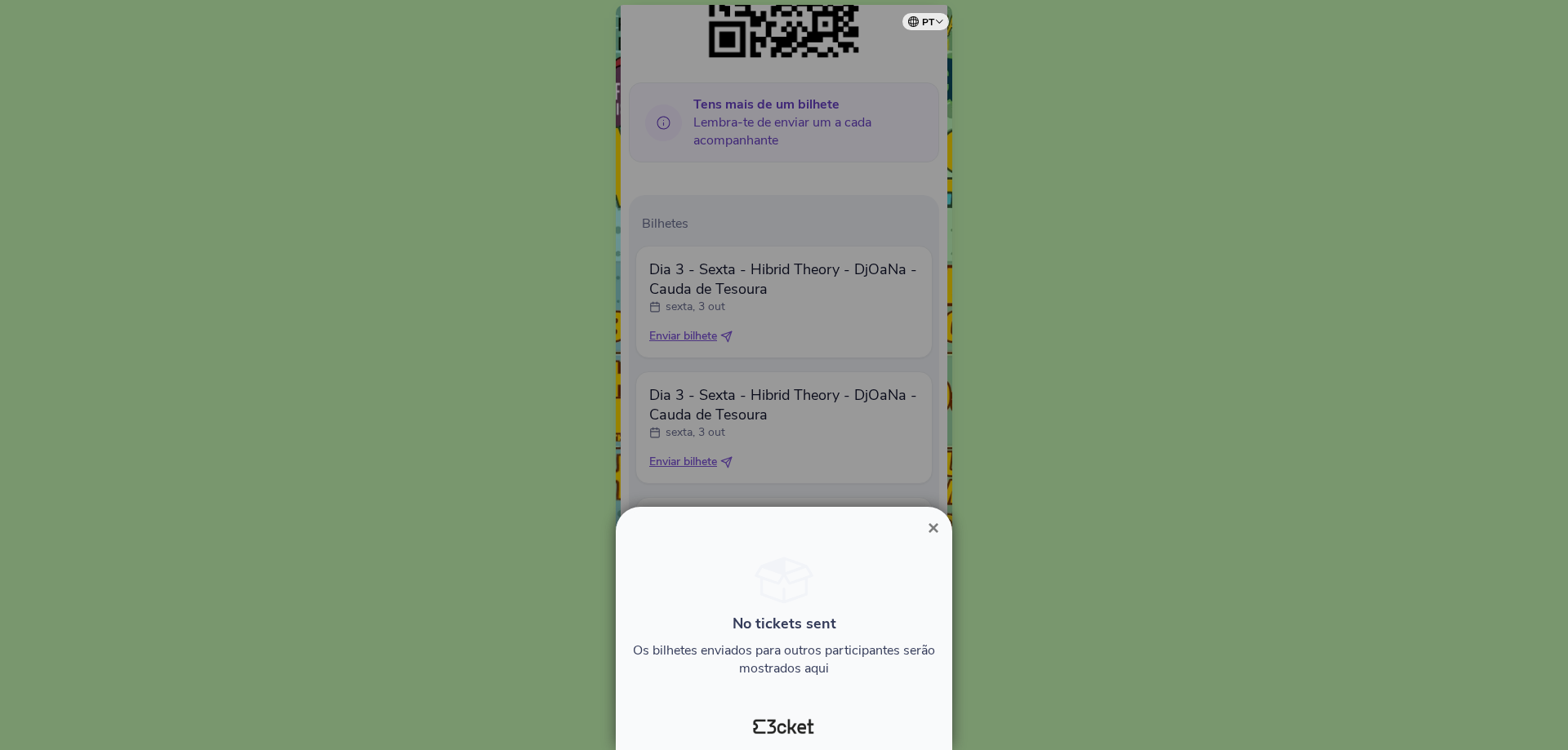
click at [937, 527] on span "×" at bounding box center [934, 527] width 12 height 22
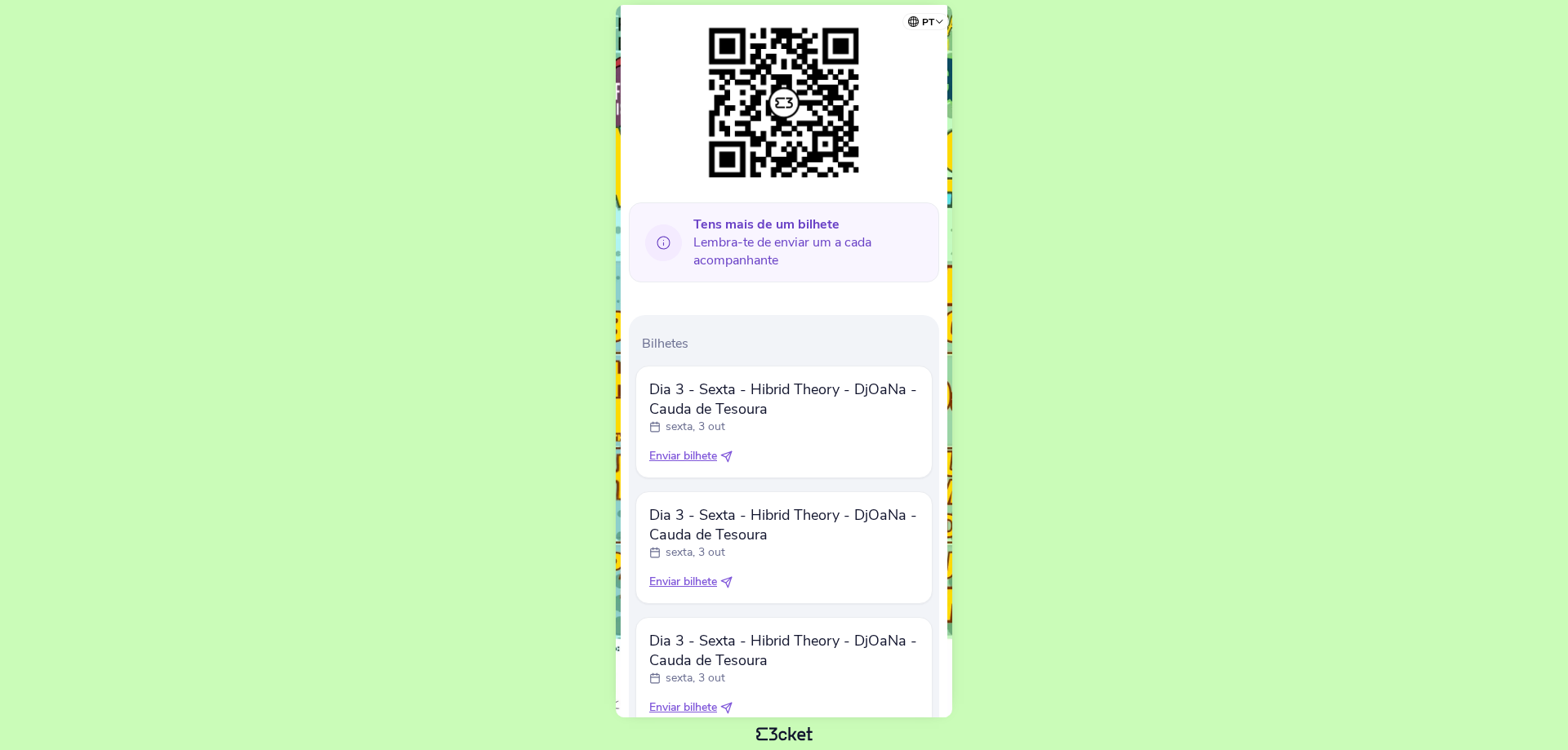
scroll to position [306, 0]
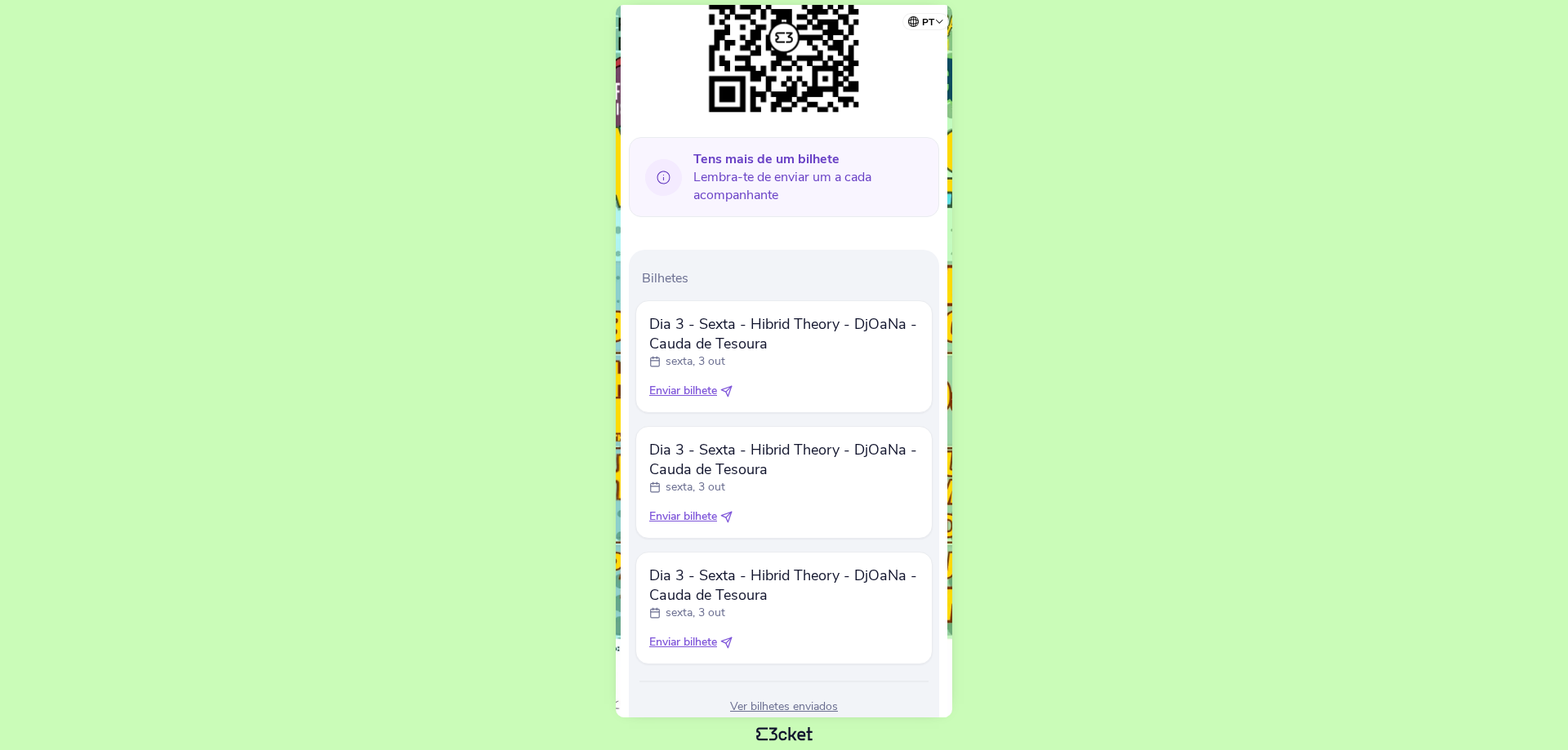
click at [729, 390] on icon at bounding box center [726, 391] width 12 height 12
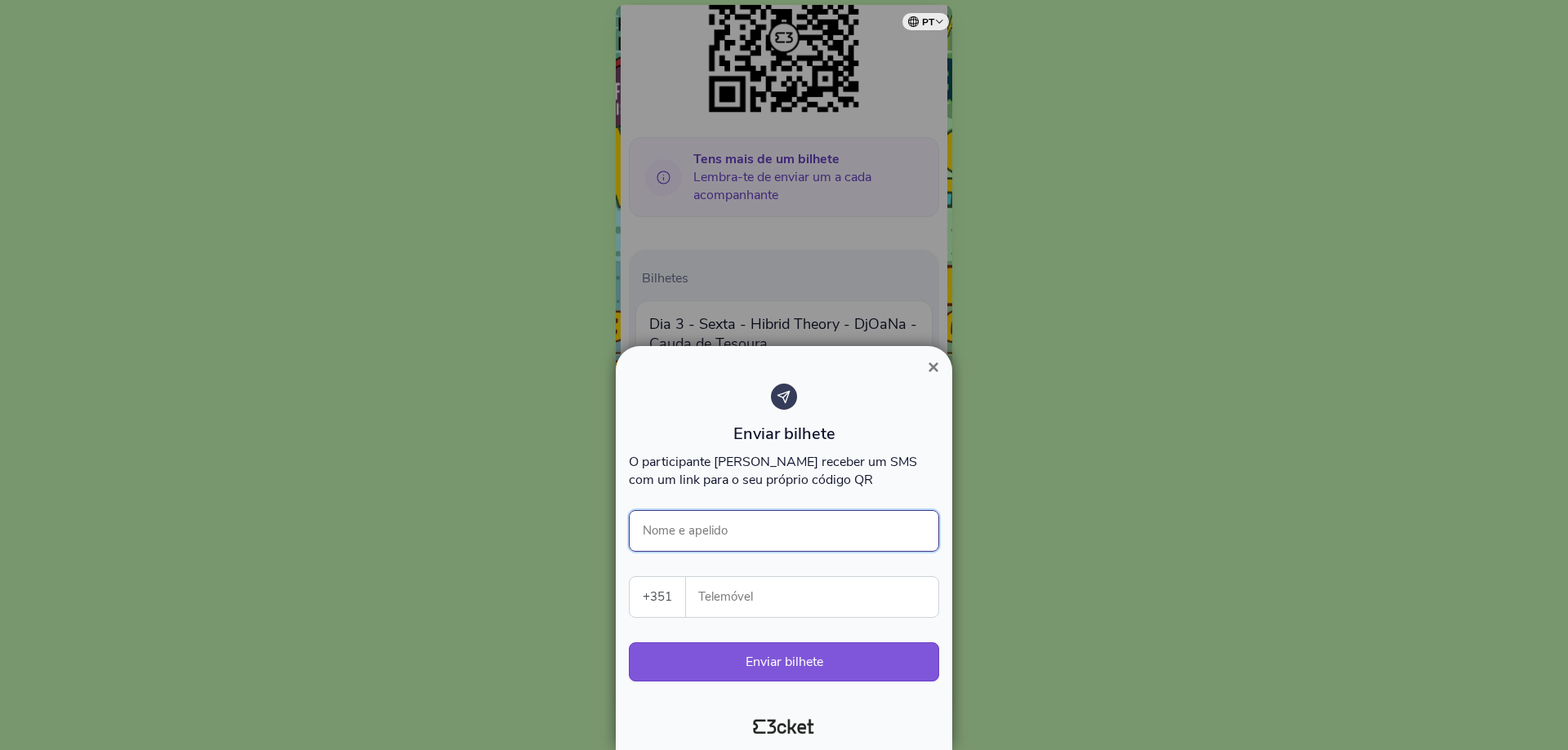
click at [759, 528] on input "Nome e apelido" at bounding box center [784, 531] width 311 height 42
click at [725, 518] on input "Nome e apelido" at bounding box center [784, 531] width 311 height 42
type input "Jéssica Sofia Borges Augusto"
type input "967011499"
click at [754, 537] on input "Jéssica Sofia Borges Augusto" at bounding box center [784, 531] width 311 height 42
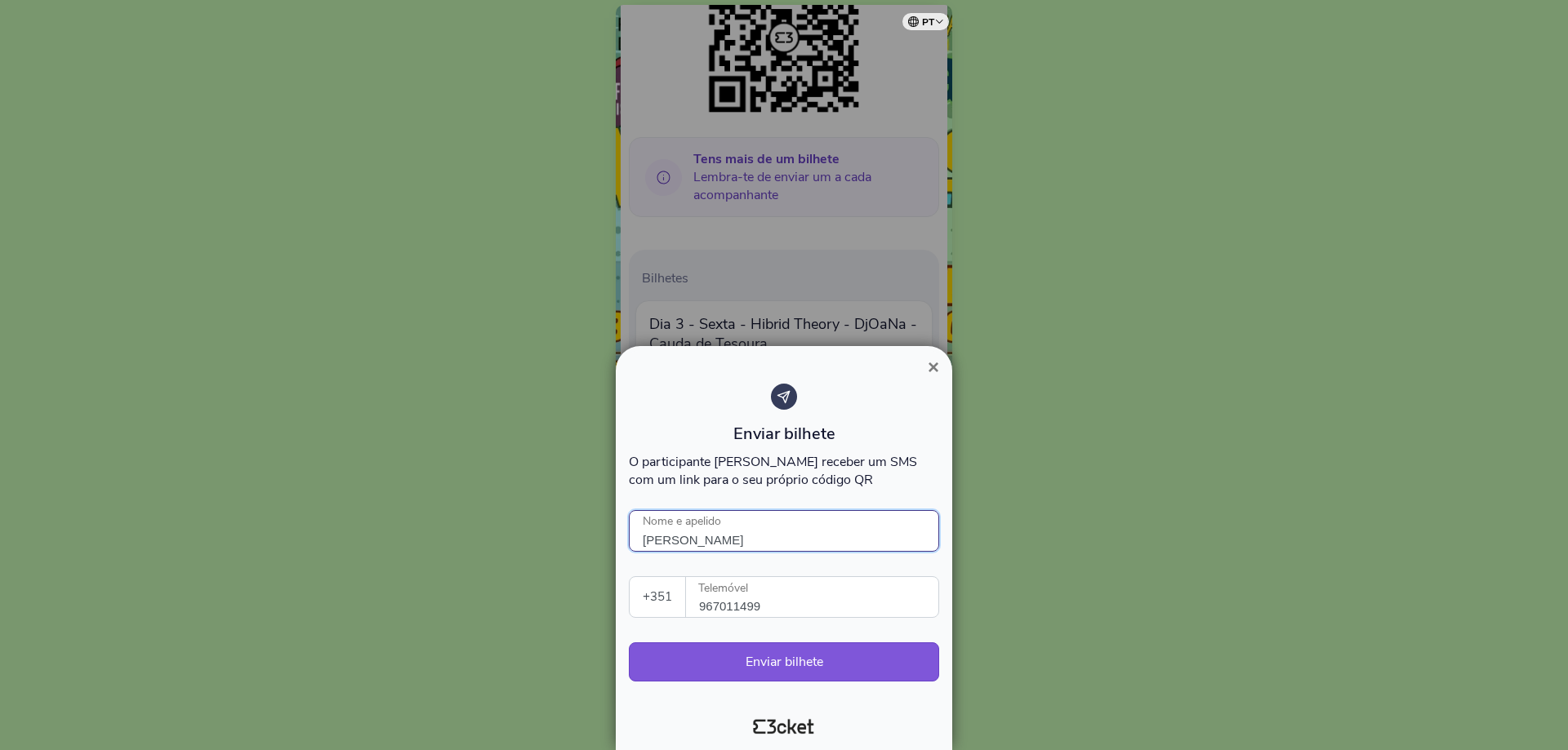
type input "Jéssica Augusto"
click at [813, 659] on button "Enviar bilhete" at bounding box center [784, 662] width 311 height 39
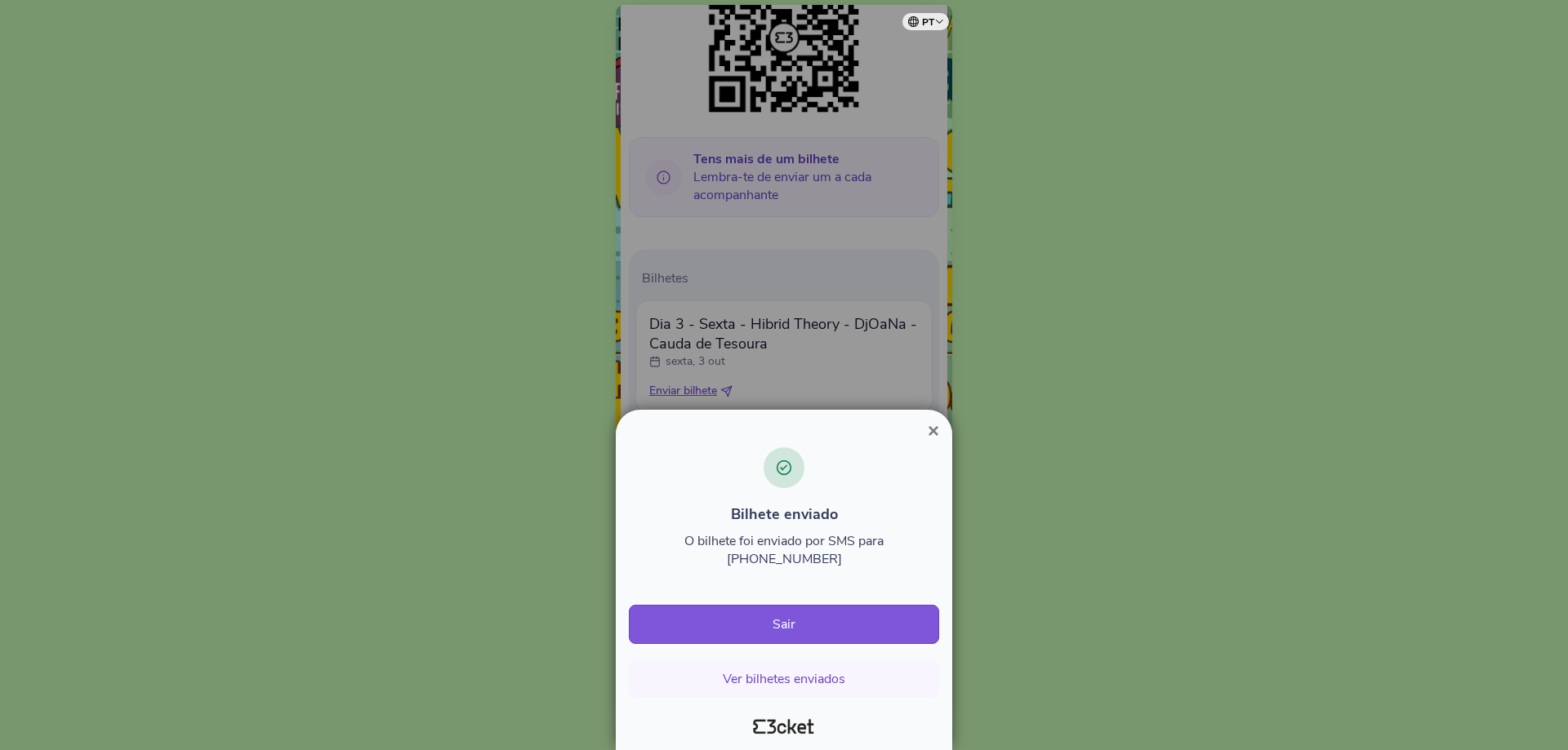
click at [930, 442] on span "×" at bounding box center [934, 430] width 12 height 22
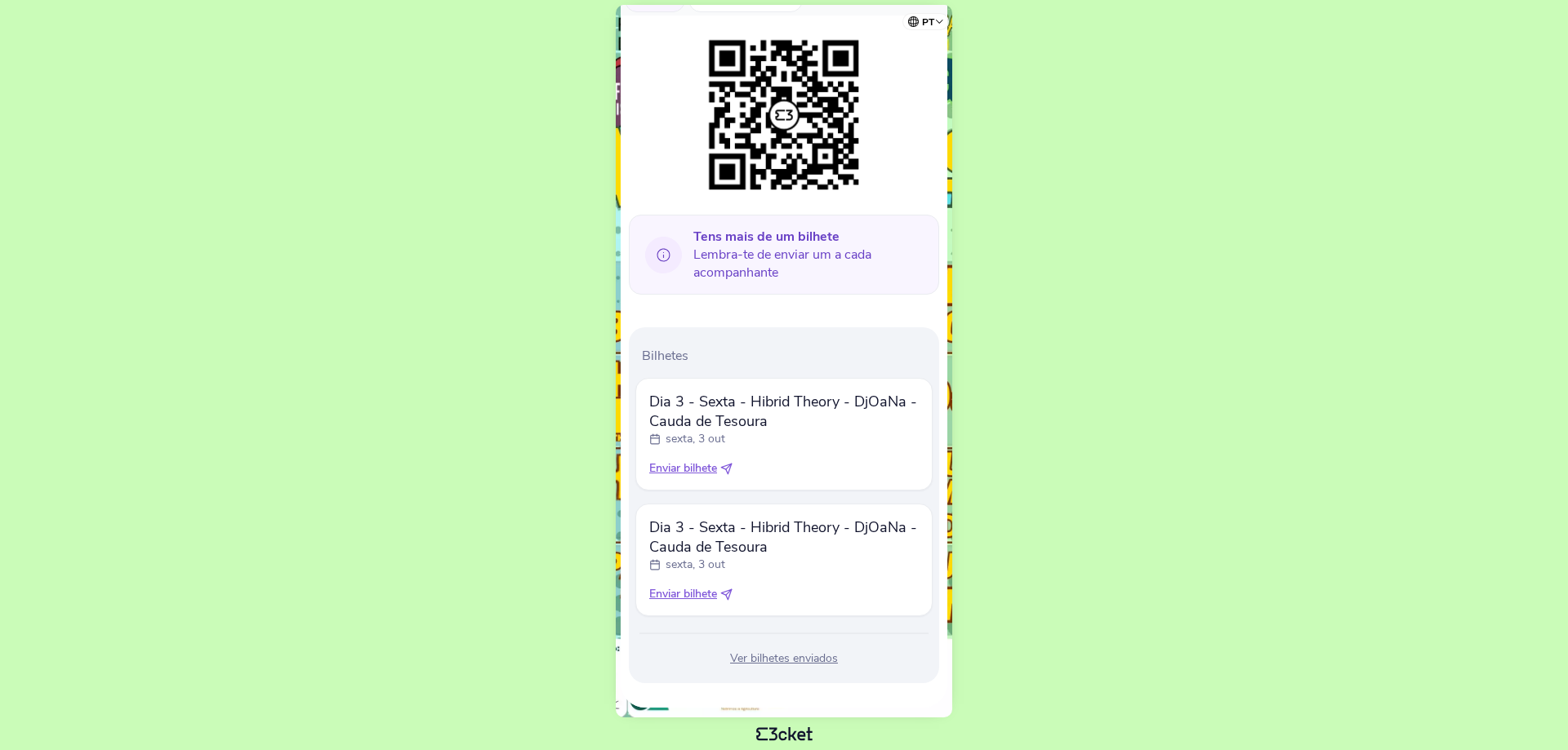
scroll to position [235, 0]
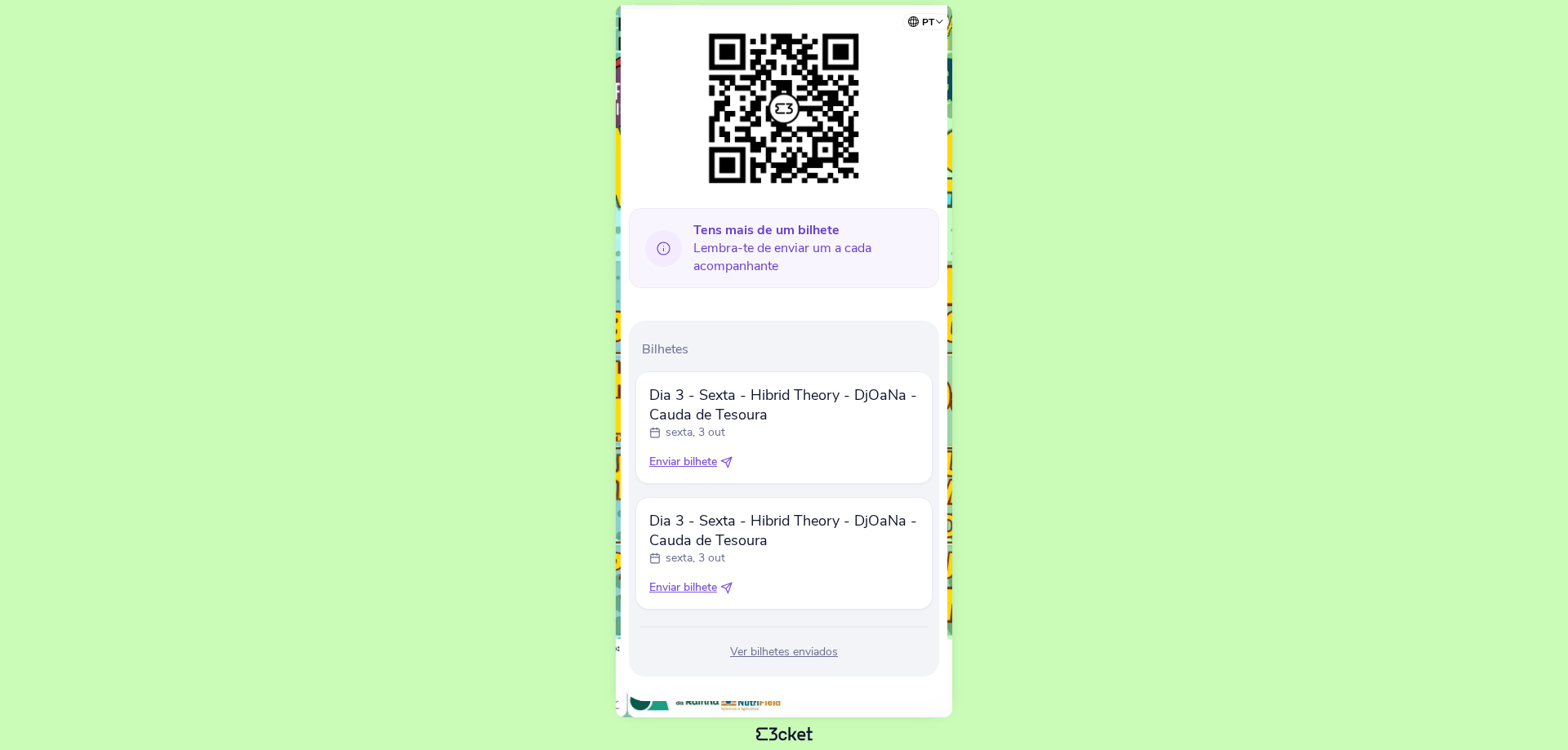
click at [706, 591] on span "Enviar bilhete" at bounding box center [683, 588] width 67 height 16
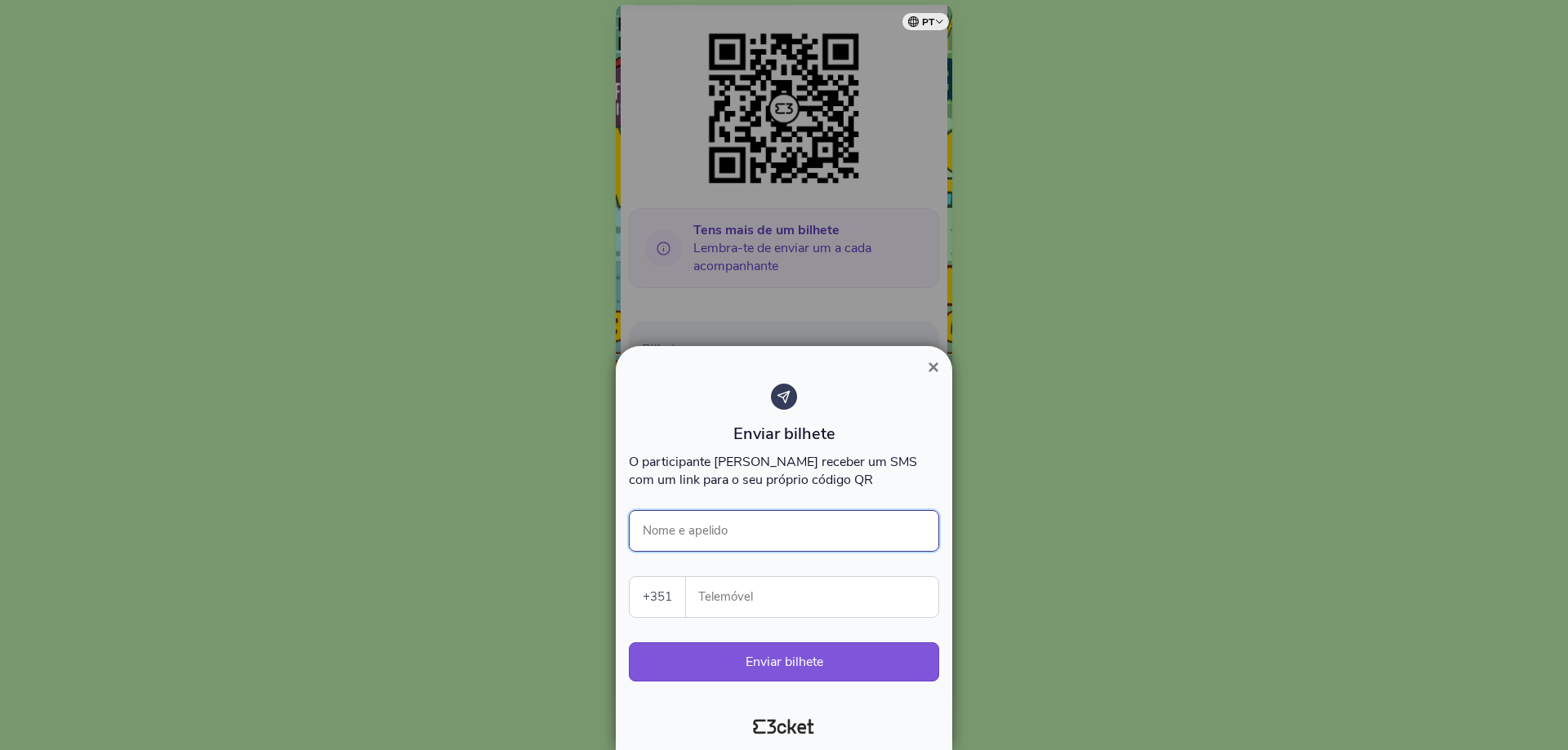
click at [721, 535] on input "Nome e apelido" at bounding box center [784, 531] width 311 height 42
type input "Marisa Borges"
click at [744, 592] on input "Telemóvel" at bounding box center [819, 597] width 239 height 40
type input "967011499"
click at [800, 655] on button "Enviar bilhete" at bounding box center [784, 662] width 311 height 39
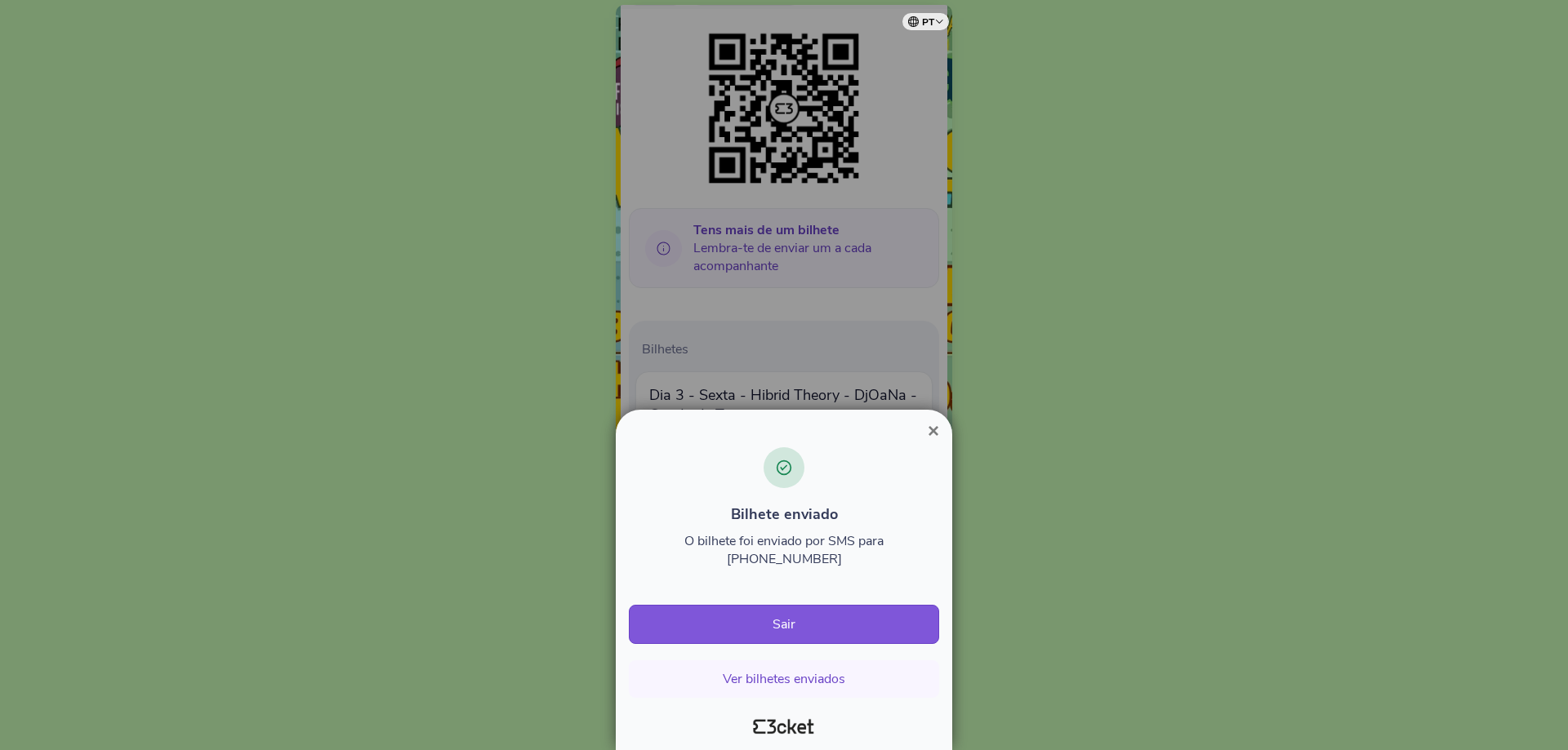
click at [929, 442] on span "×" at bounding box center [934, 430] width 12 height 22
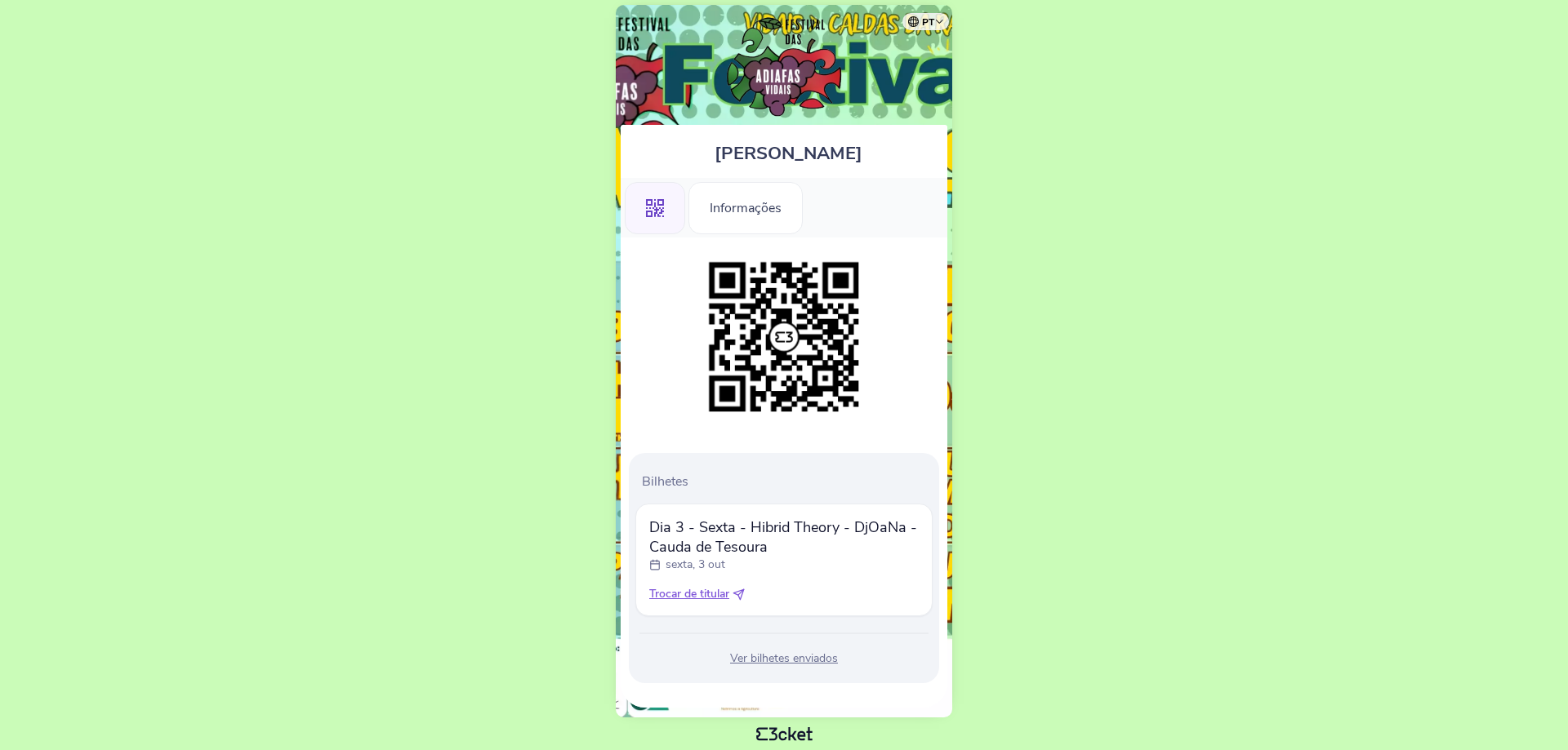
scroll to position [13, 0]
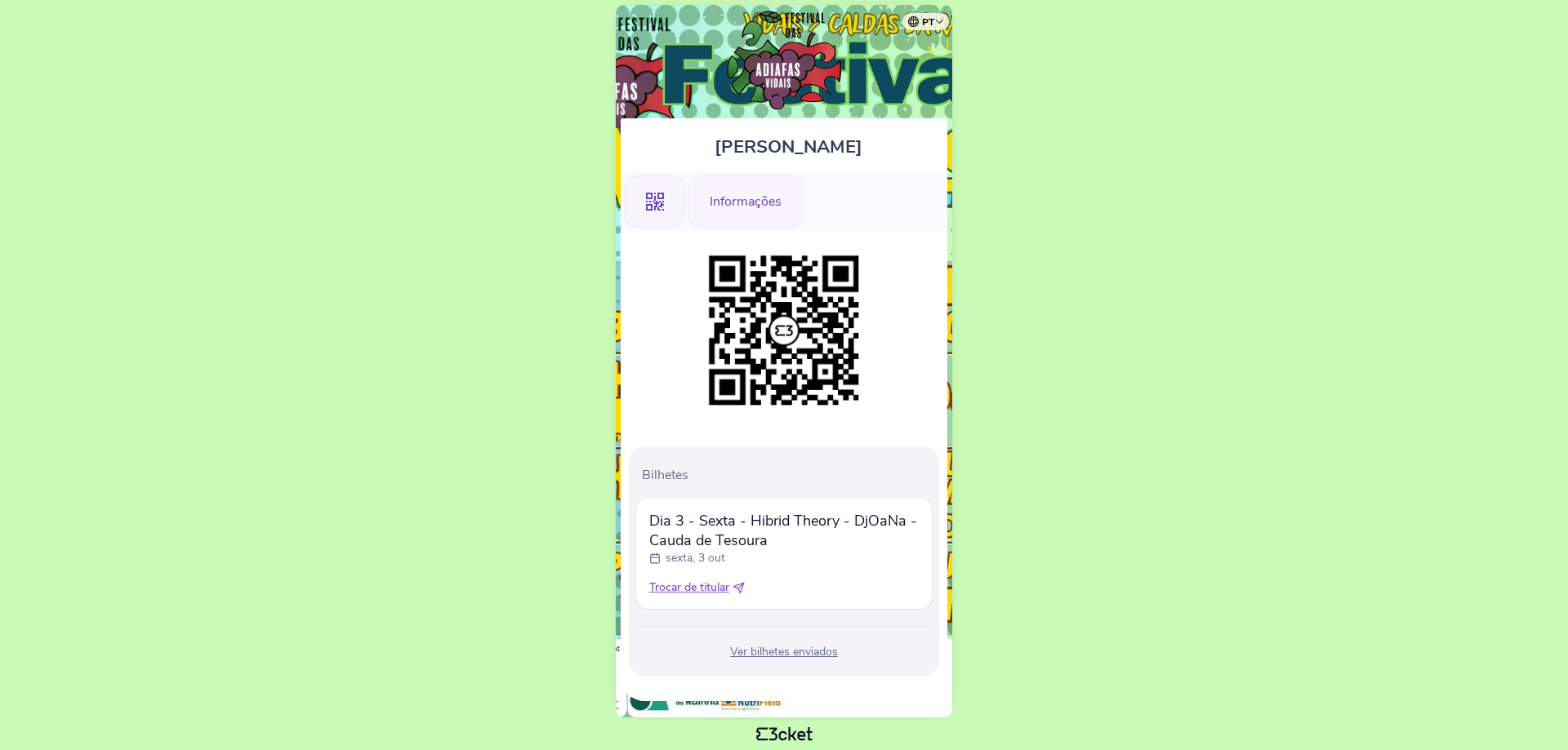
click at [743, 188] on div "Informações" at bounding box center [745, 202] width 114 height 53
